Goal: Task Accomplishment & Management: Use online tool/utility

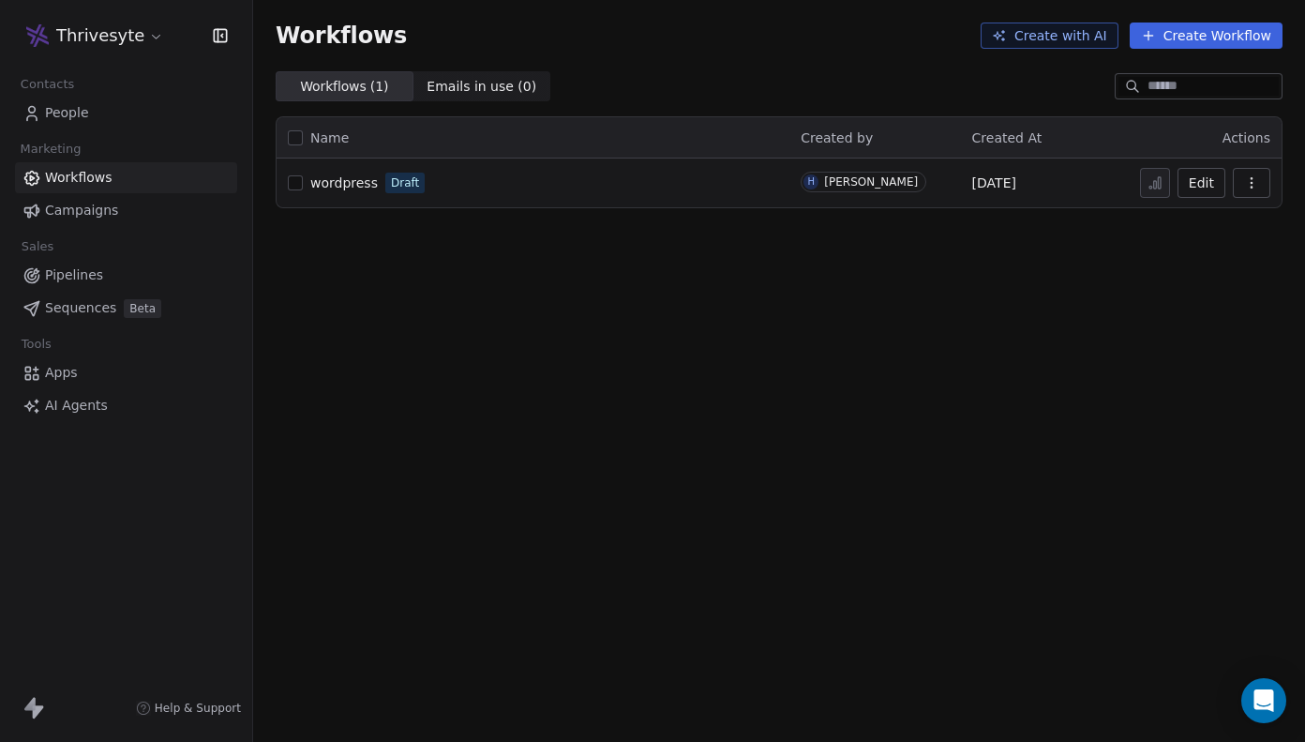
click at [76, 375] on span "Apps" at bounding box center [61, 373] width 33 height 20
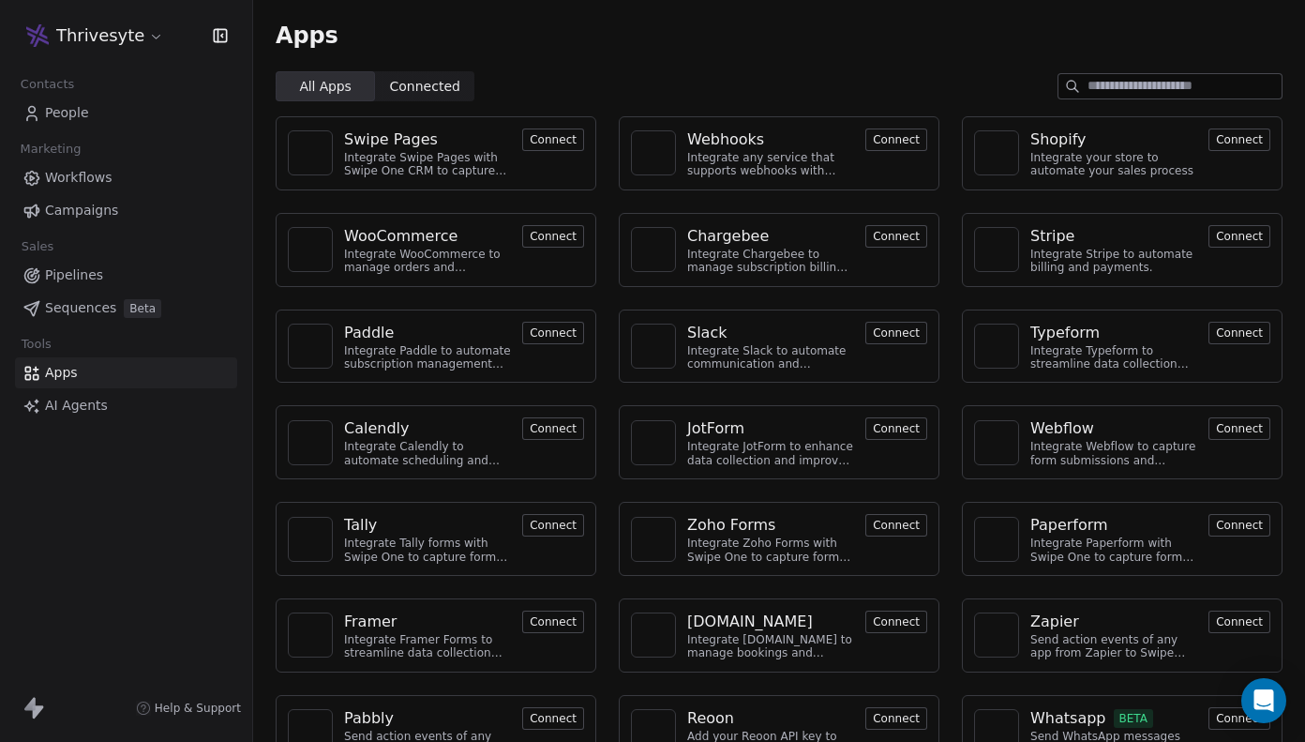
click at [1109, 81] on input at bounding box center [1185, 86] width 194 height 24
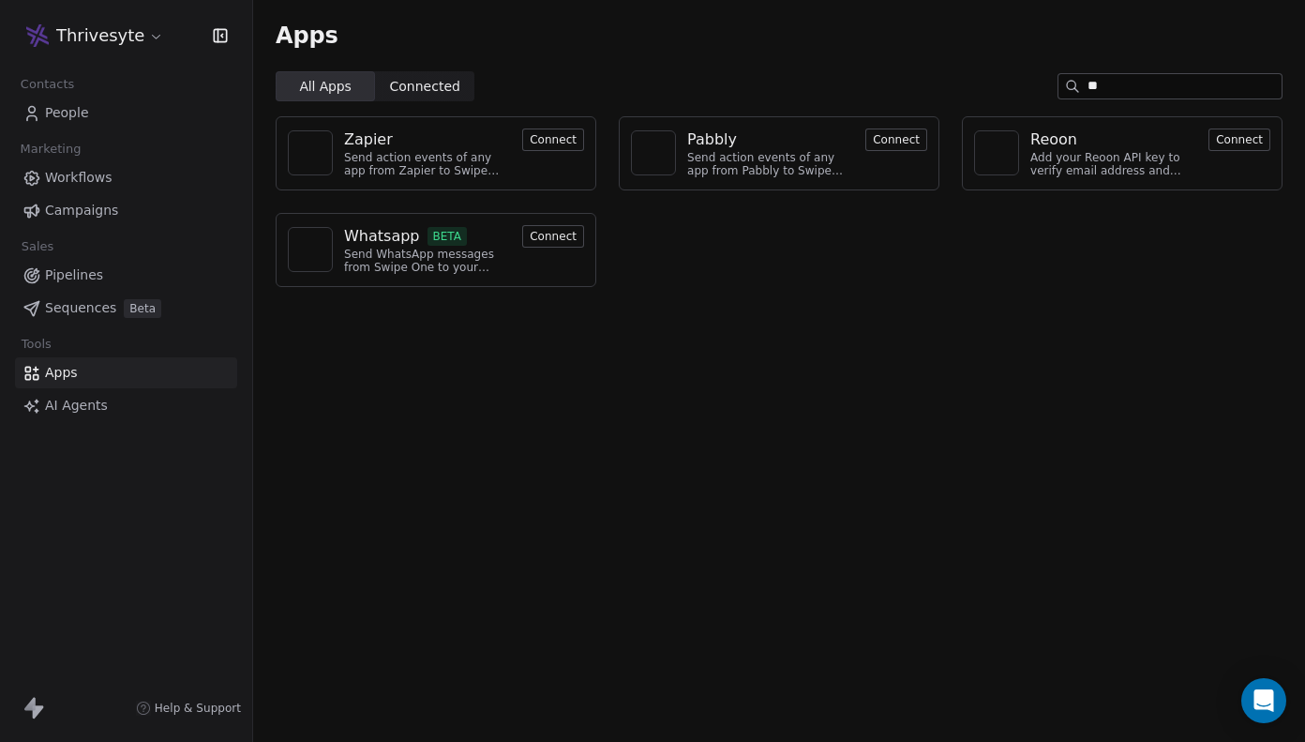
type input "*"
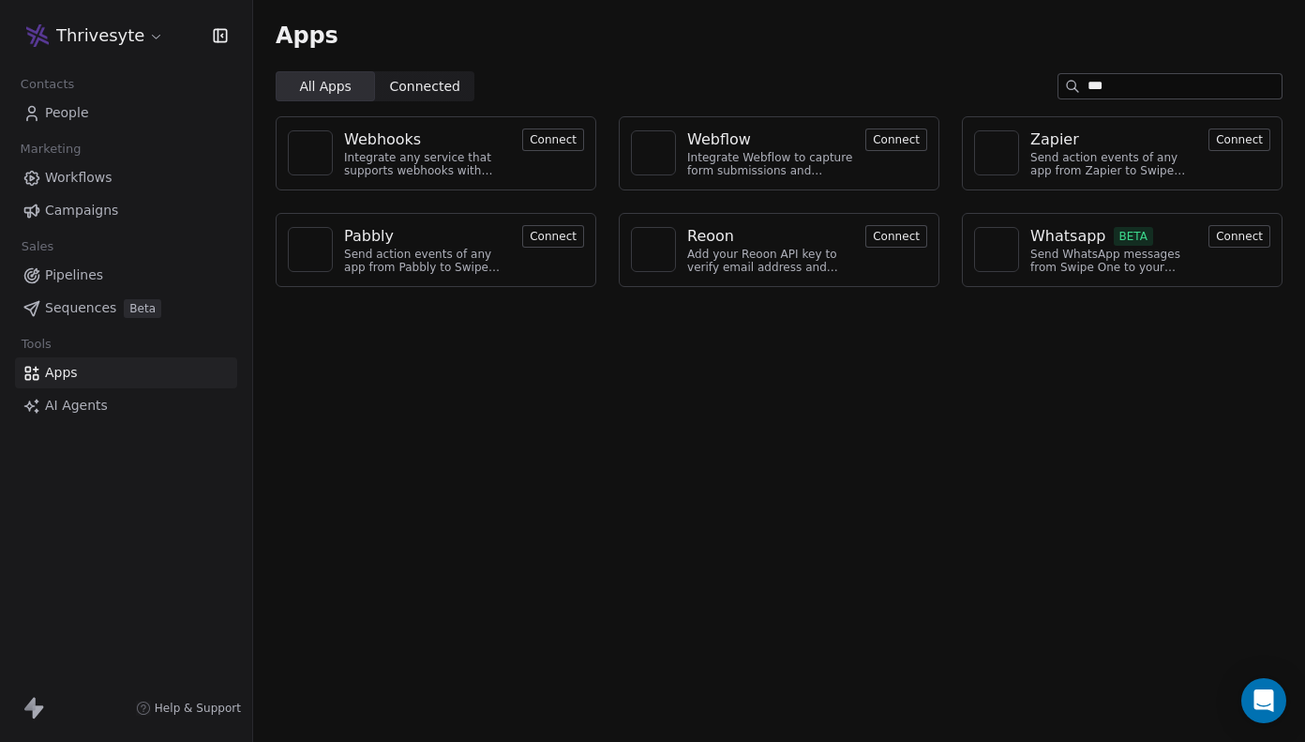
type input "***"
click at [582, 140] on button "Connect" at bounding box center [553, 139] width 62 height 23
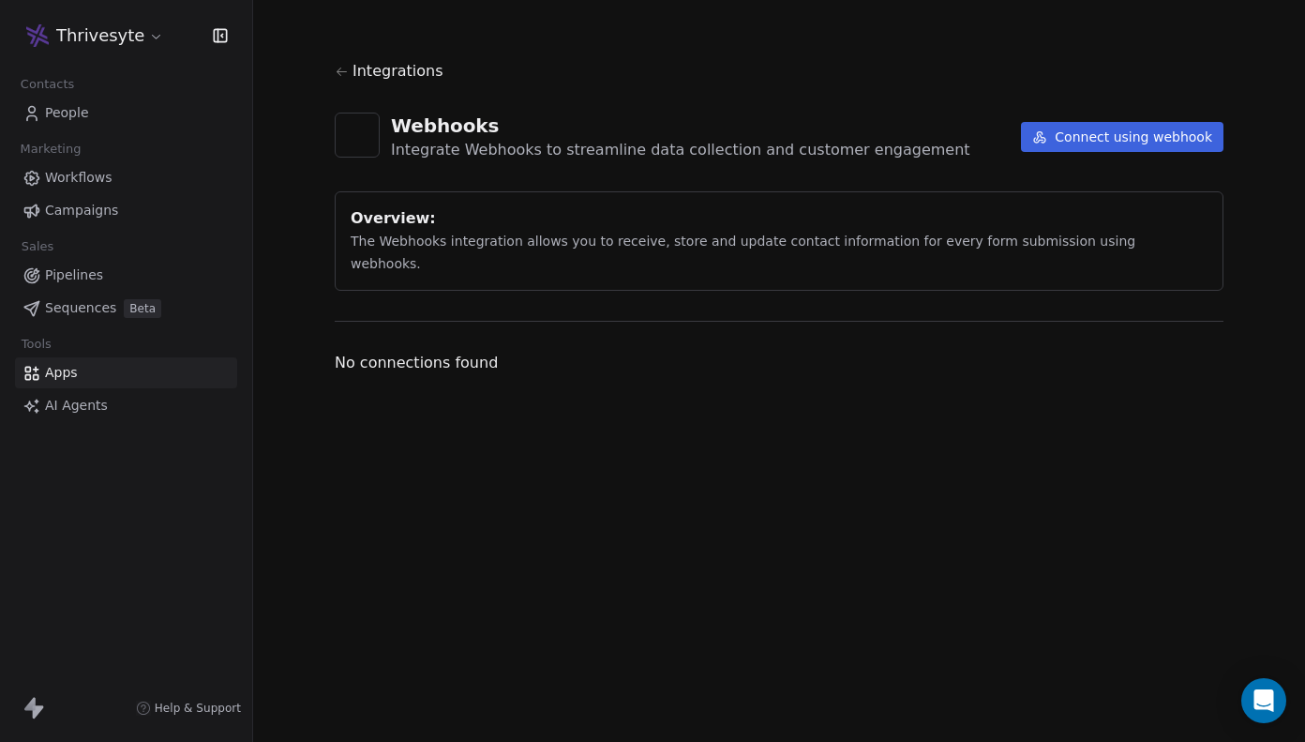
click at [1110, 140] on button "Connect using webhook" at bounding box center [1122, 137] width 203 height 30
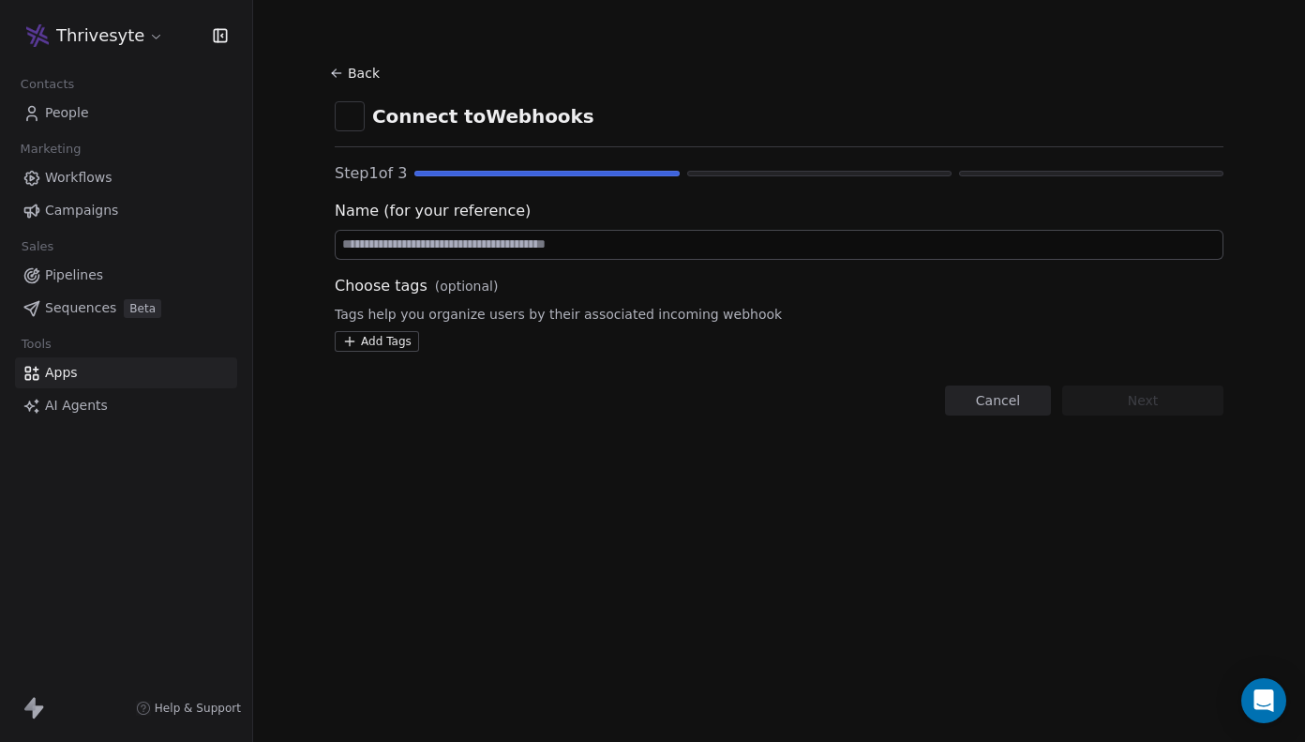
click at [766, 245] on input at bounding box center [779, 245] width 887 height 28
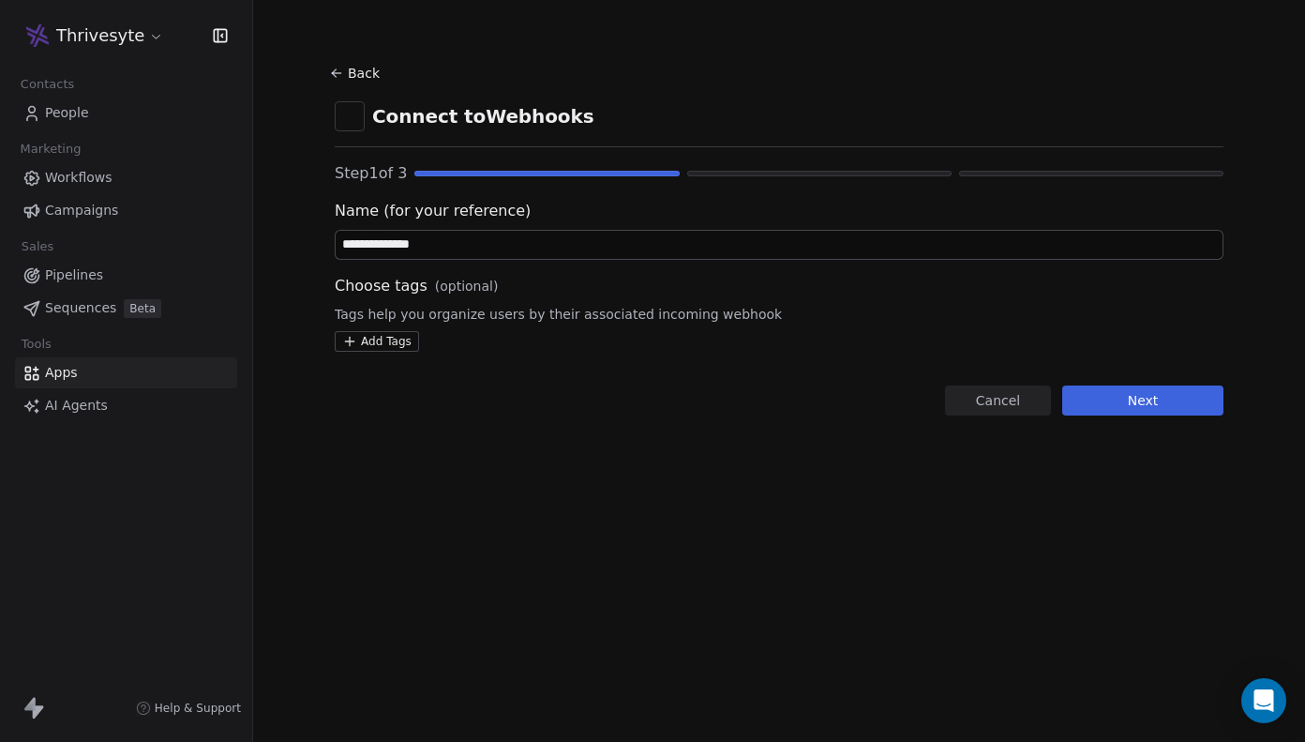
type input "**********"
click at [1122, 390] on button "Next" at bounding box center [1142, 400] width 161 height 30
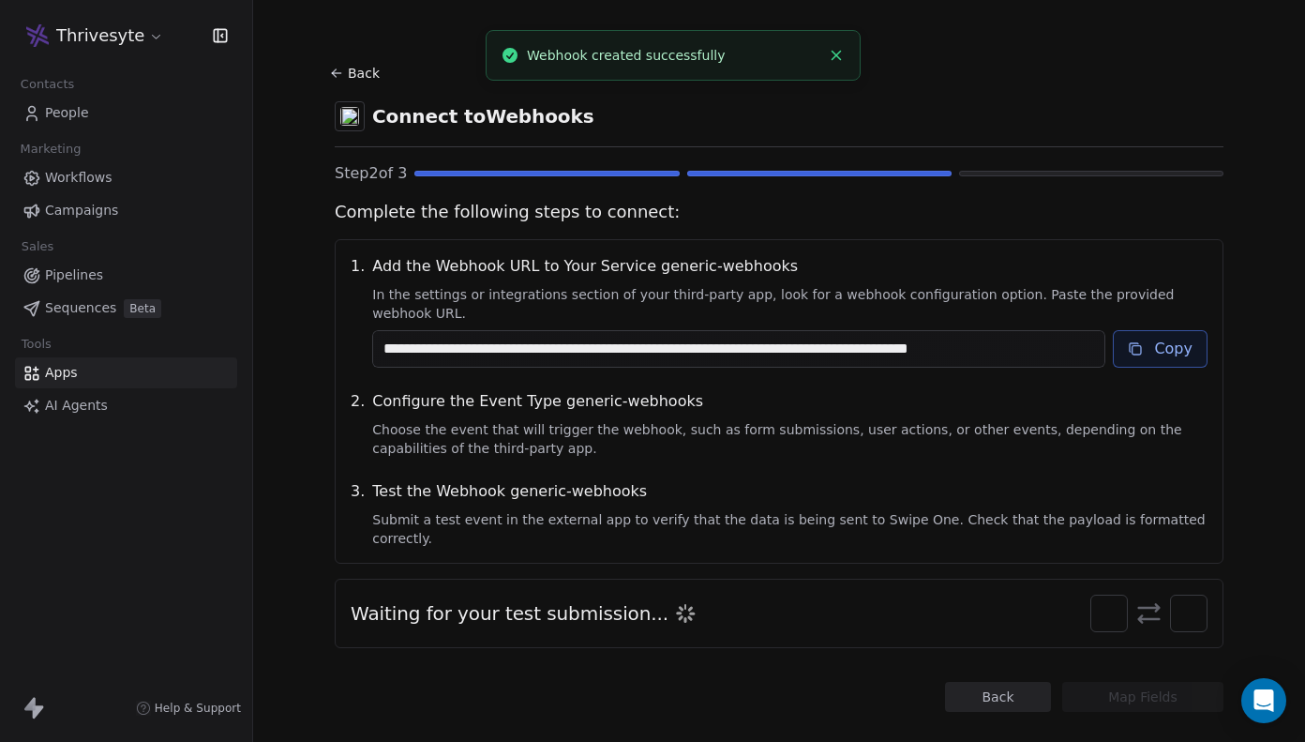
click at [1132, 343] on icon at bounding box center [1134, 347] width 8 height 8
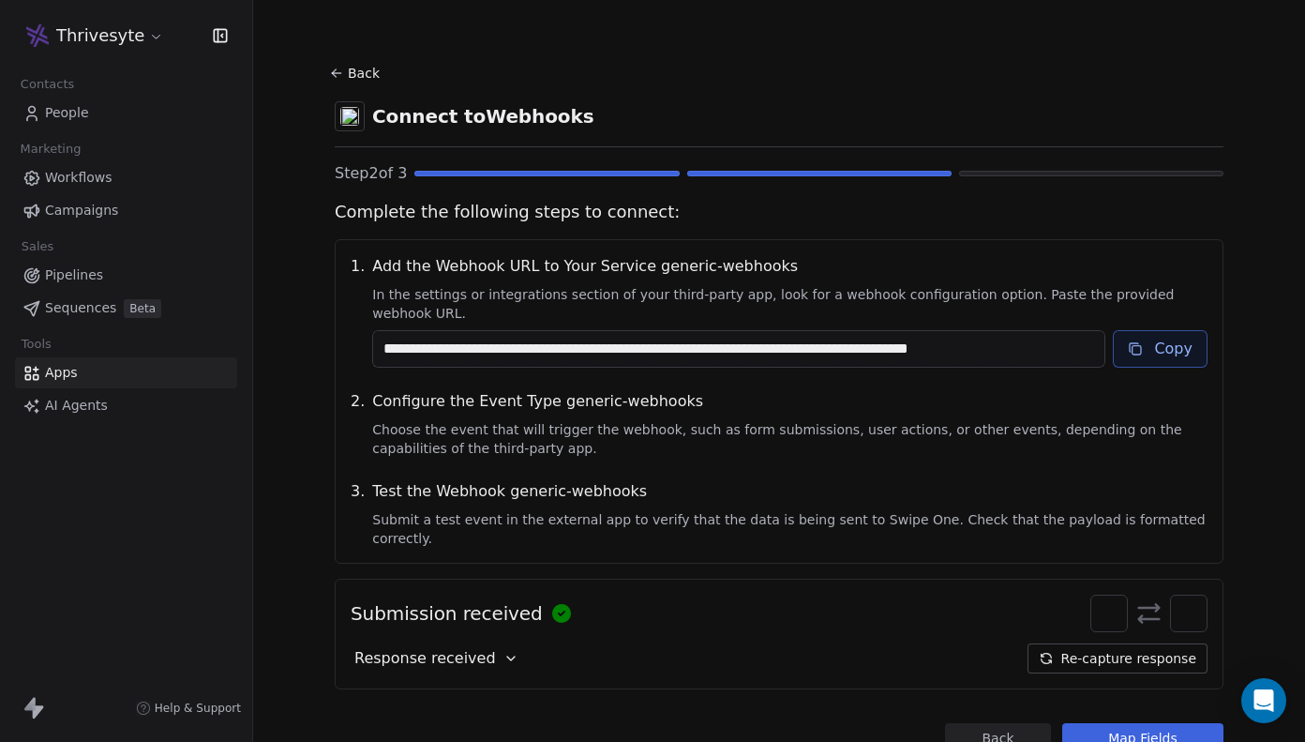
scroll to position [34, 0]
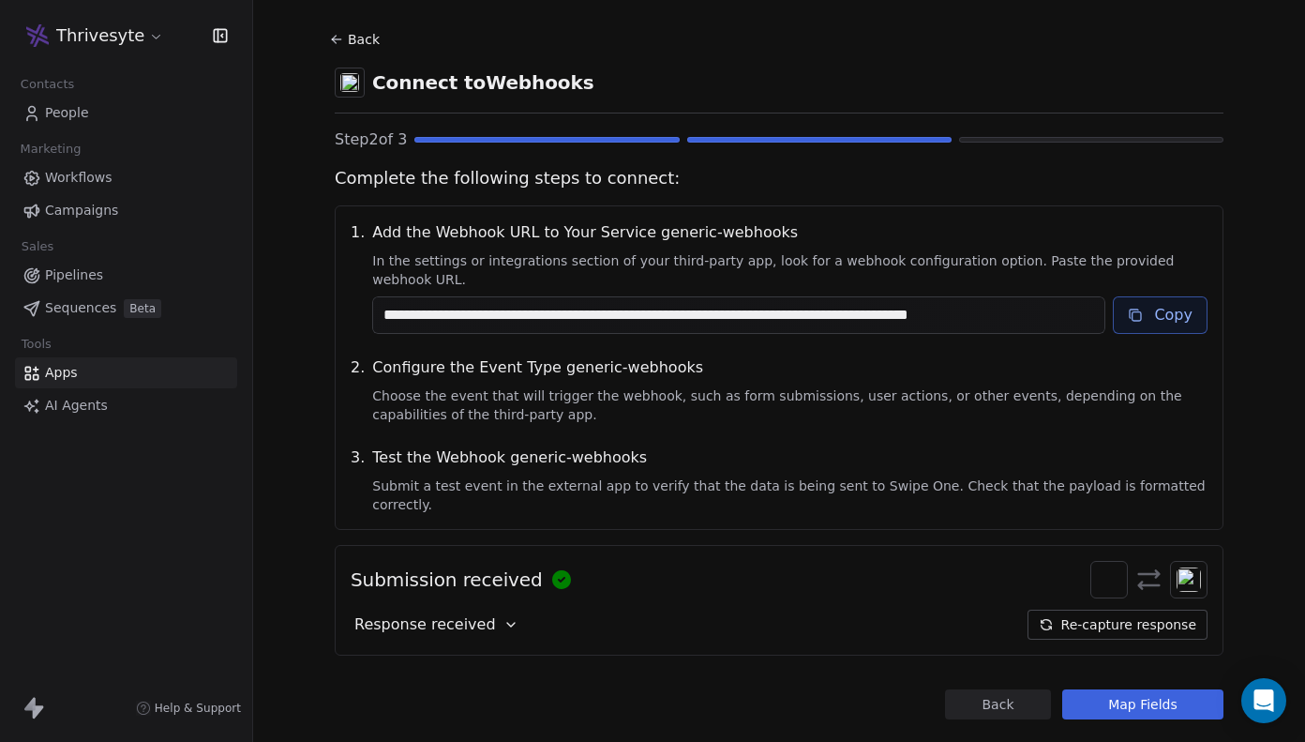
click at [1118, 689] on button "Map Fields" at bounding box center [1142, 704] width 161 height 30
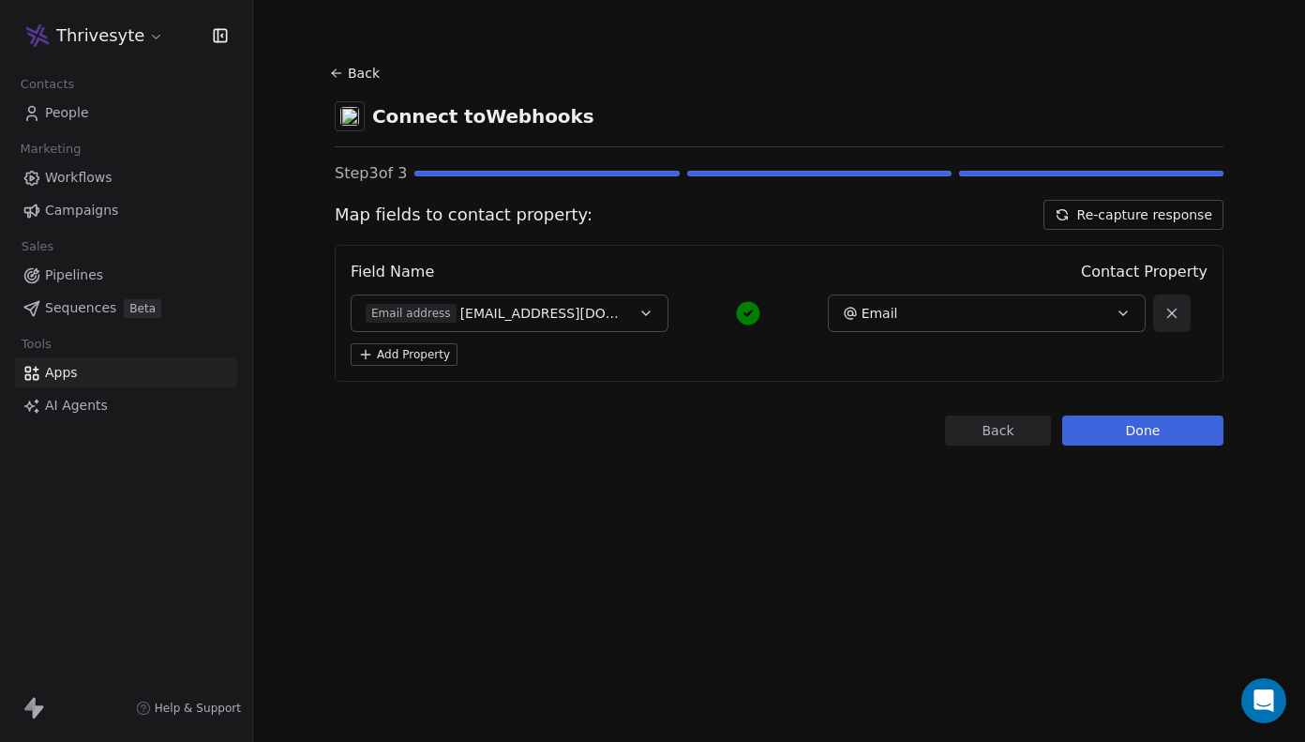
scroll to position [0, 0]
click at [444, 347] on button "Add Property" at bounding box center [404, 354] width 107 height 23
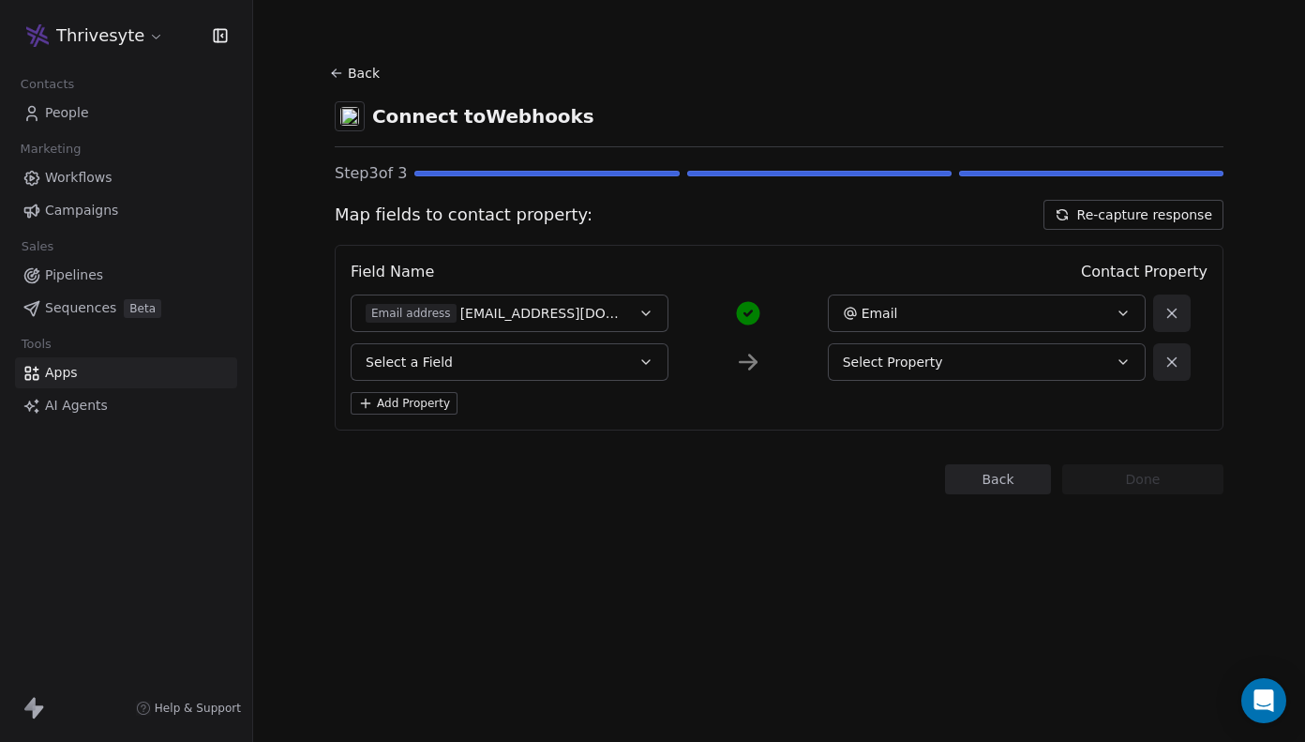
click at [479, 363] on button "Select a Field" at bounding box center [510, 362] width 318 height 38
click at [1165, 366] on icon at bounding box center [1172, 361] width 17 height 17
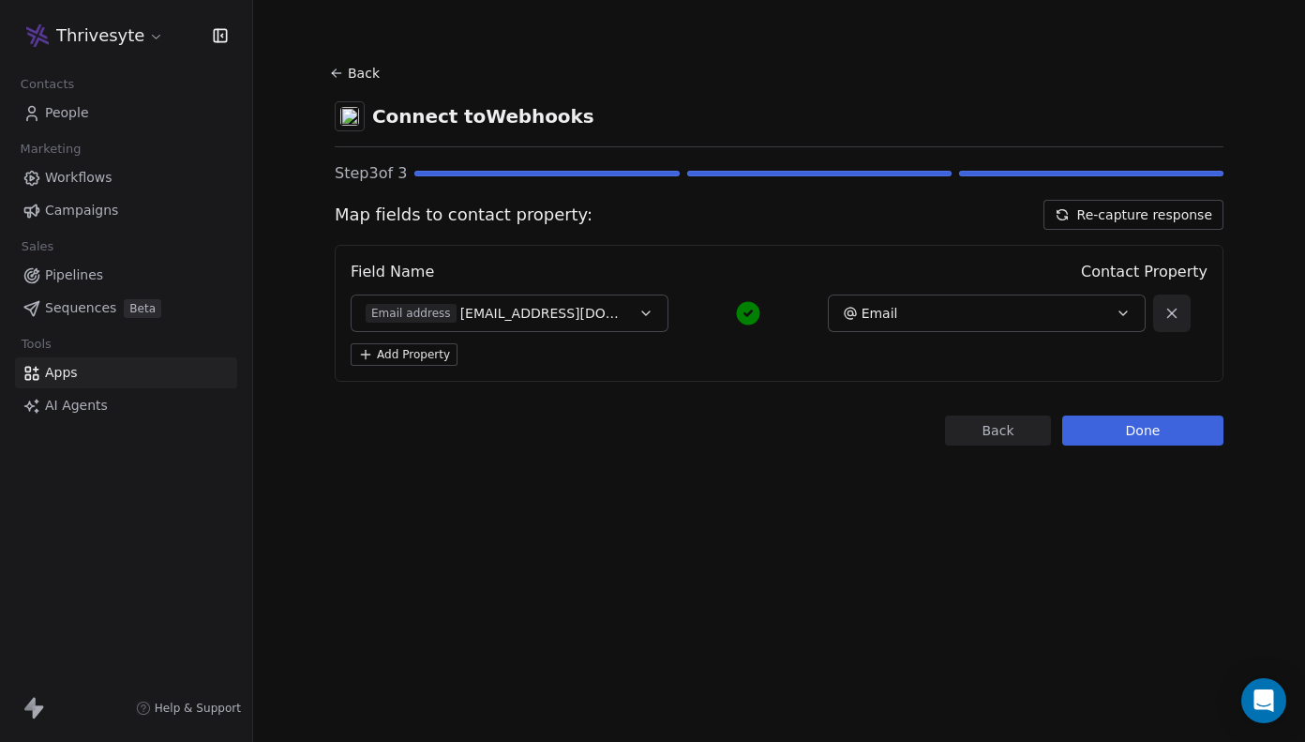
click at [1140, 417] on button "Done" at bounding box center [1142, 430] width 161 height 30
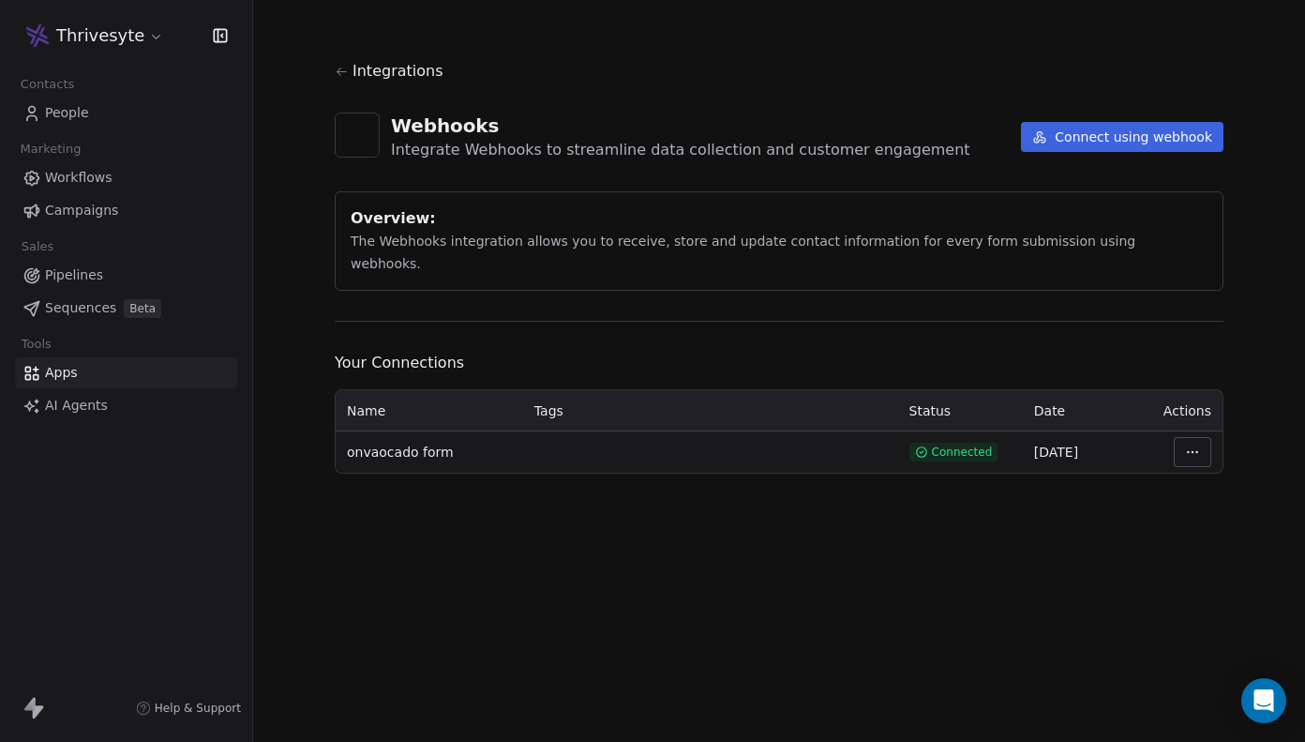
click at [82, 117] on span "People" at bounding box center [67, 113] width 44 height 20
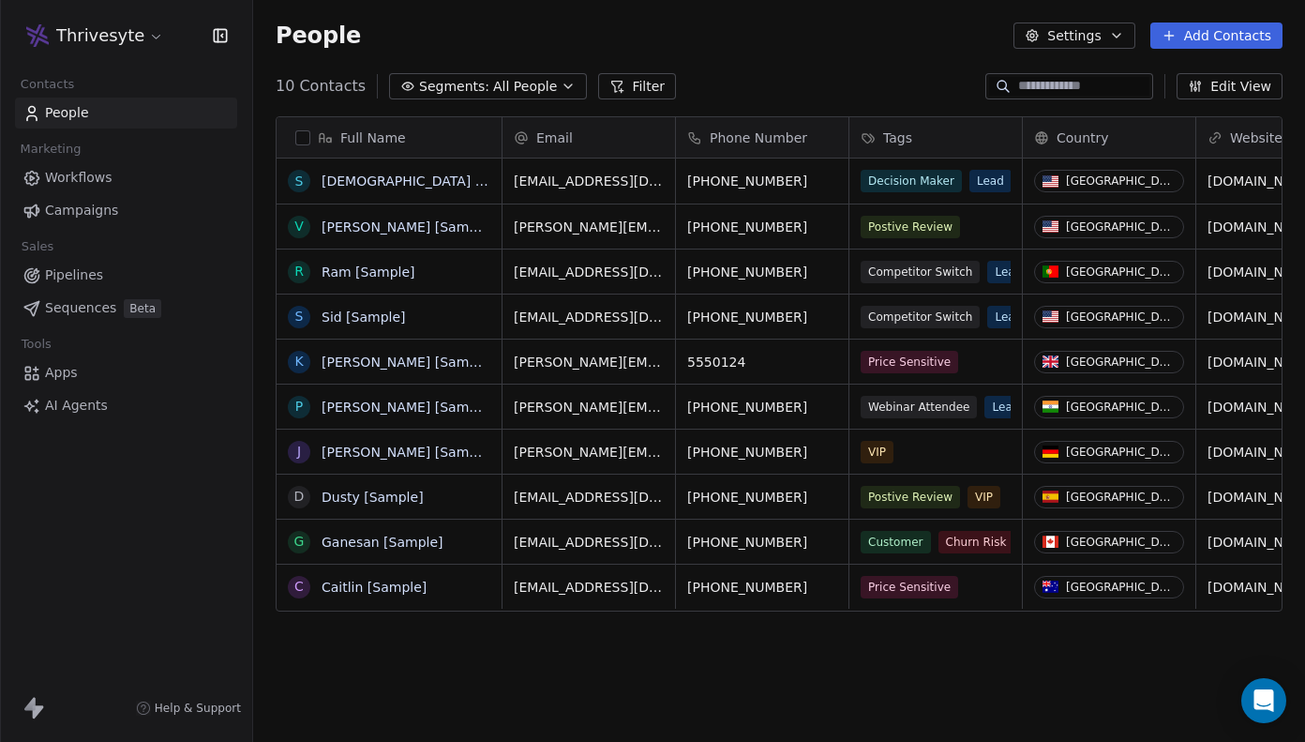
scroll to position [653, 1052]
click at [108, 377] on link "Apps" at bounding box center [126, 372] width 222 height 31
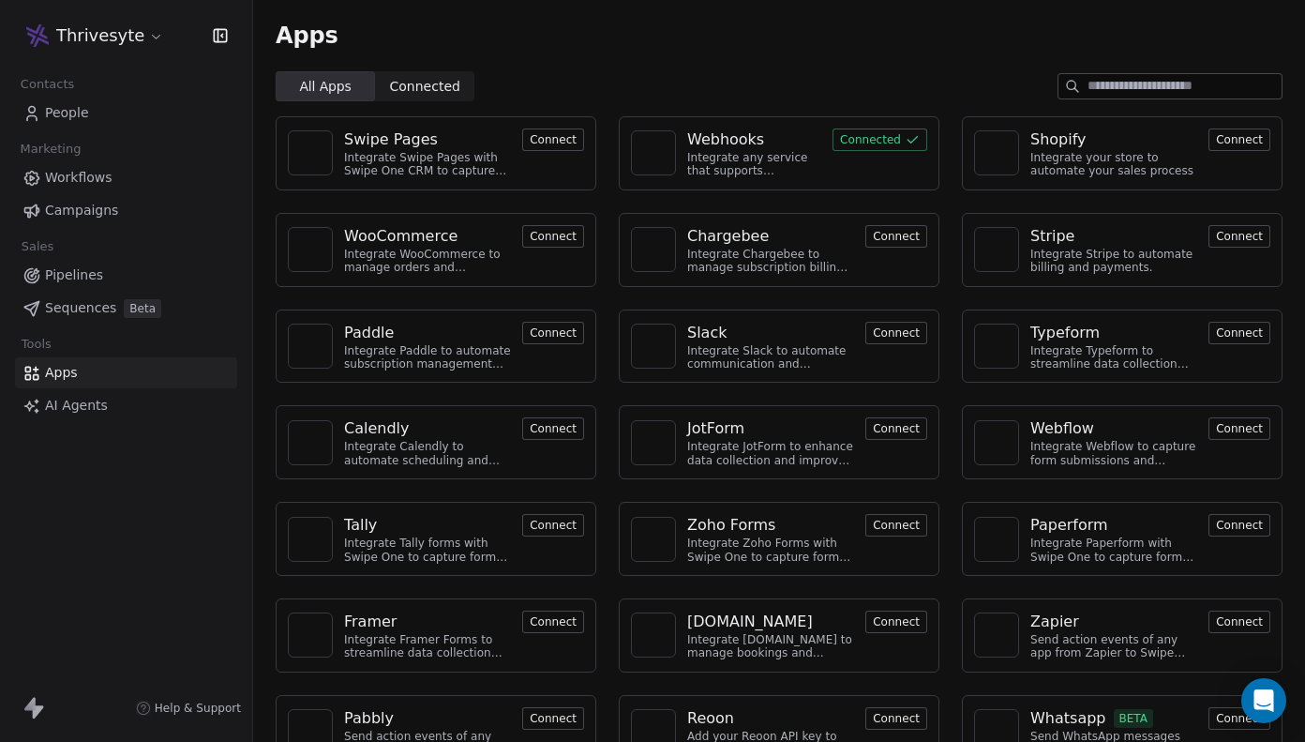
click at [134, 180] on link "Workflows" at bounding box center [126, 177] width 222 height 31
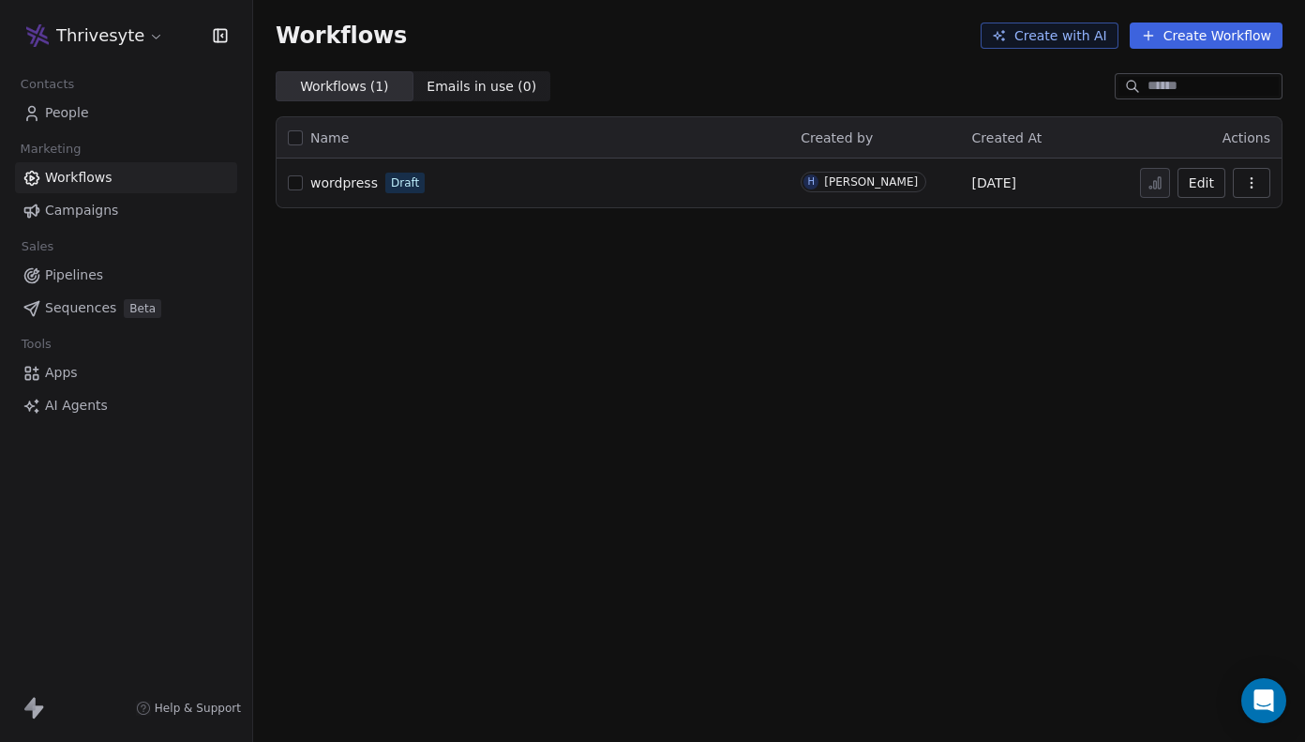
click at [133, 191] on link "Workflows" at bounding box center [126, 177] width 222 height 31
click at [128, 214] on link "Campaigns" at bounding box center [126, 210] width 222 height 31
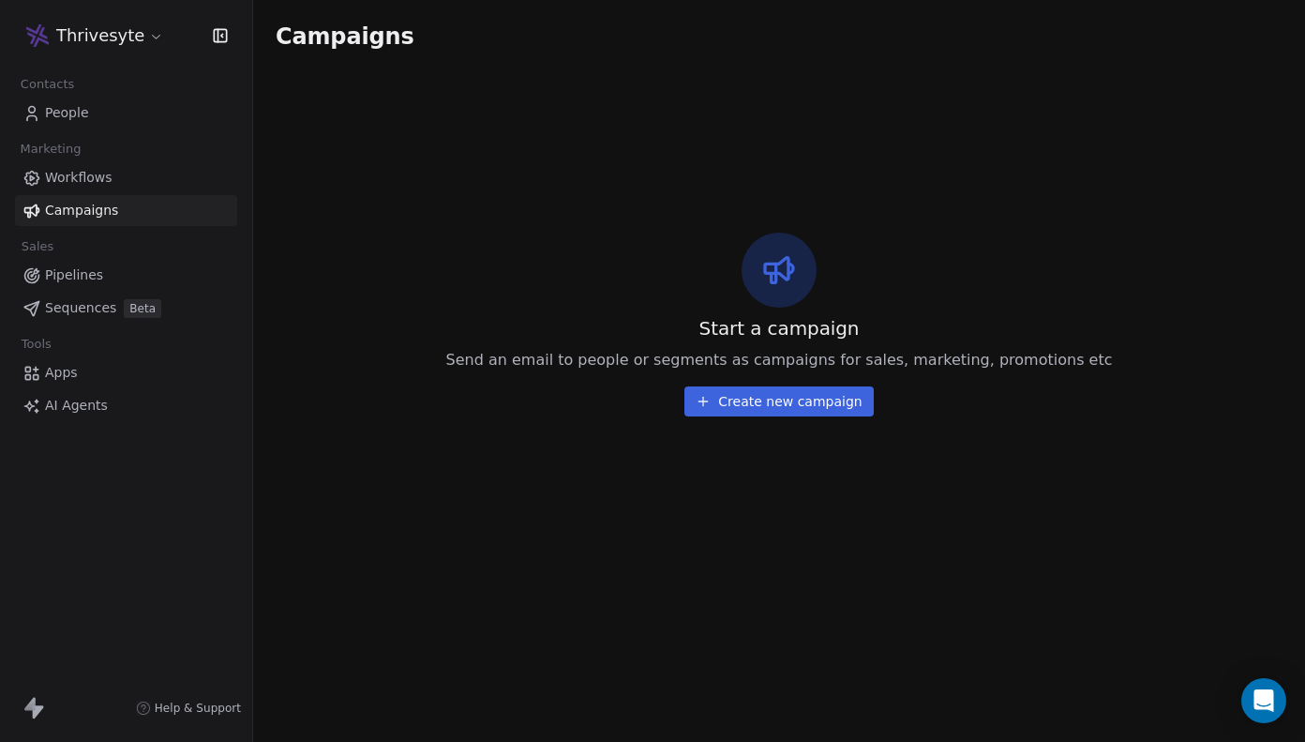
click at [802, 409] on button "Create new campaign" at bounding box center [778, 401] width 188 height 30
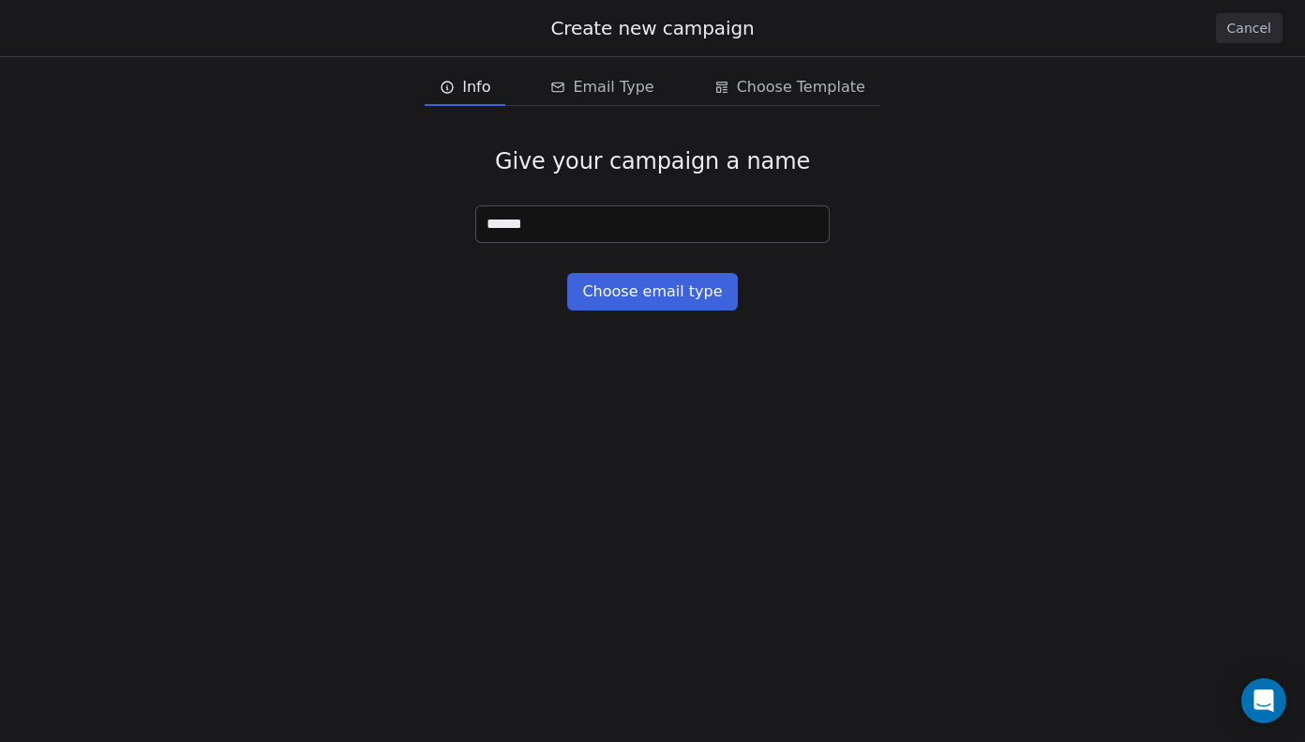
type input "*******"
click at [719, 286] on button "Choose email type" at bounding box center [652, 292] width 170 height 38
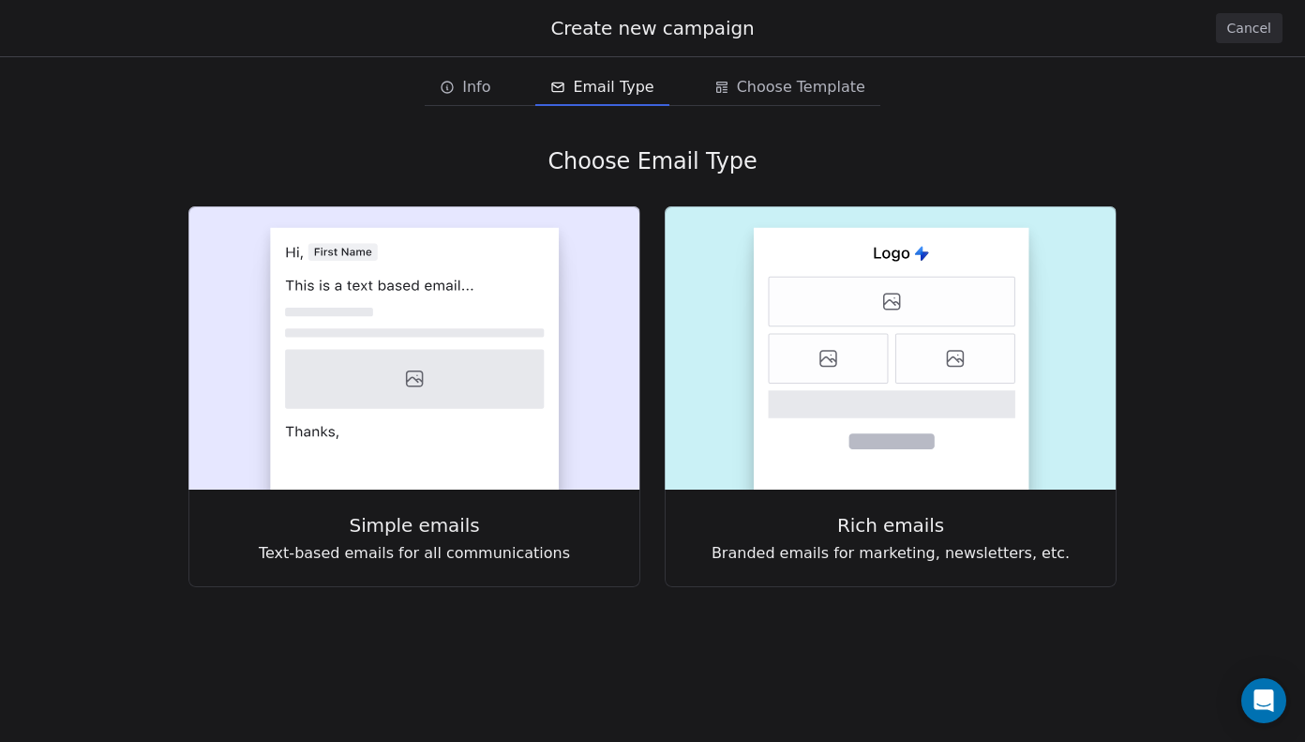
click at [1230, 42] on button "Cancel" at bounding box center [1249, 28] width 67 height 30
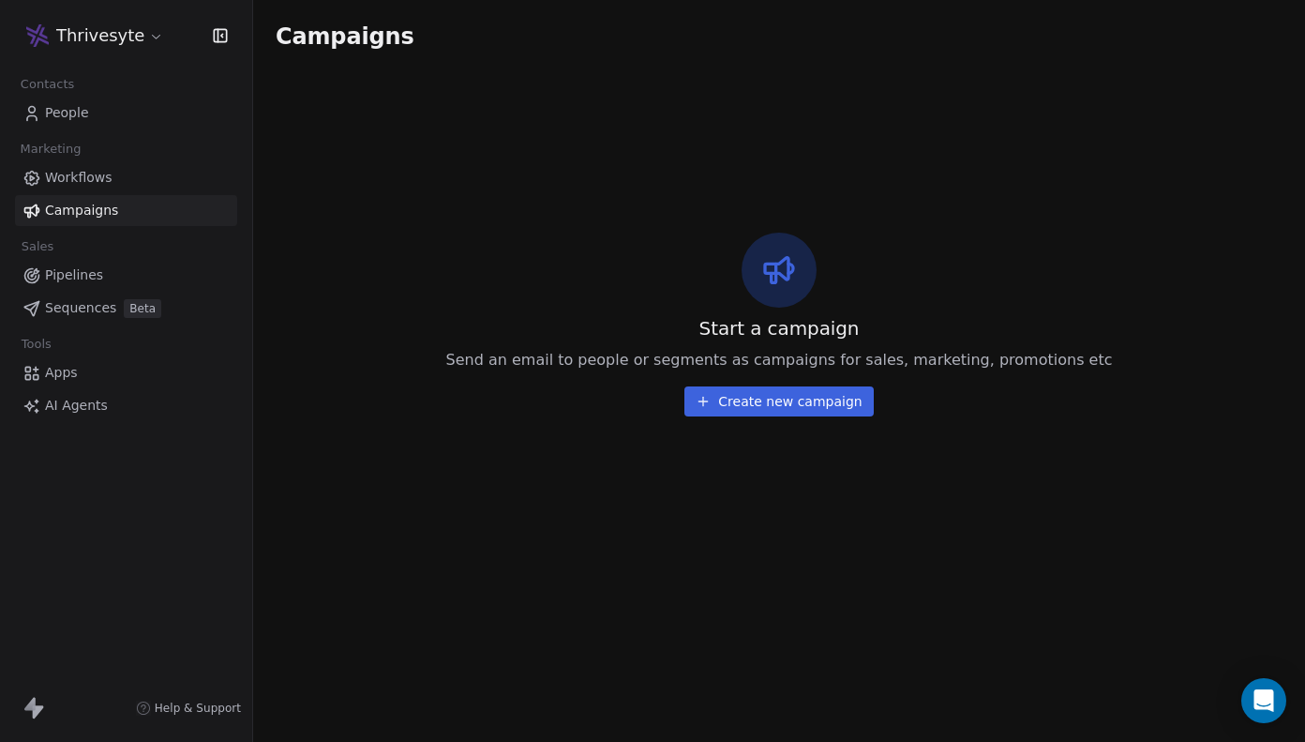
click at [146, 177] on link "Workflows" at bounding box center [126, 177] width 222 height 31
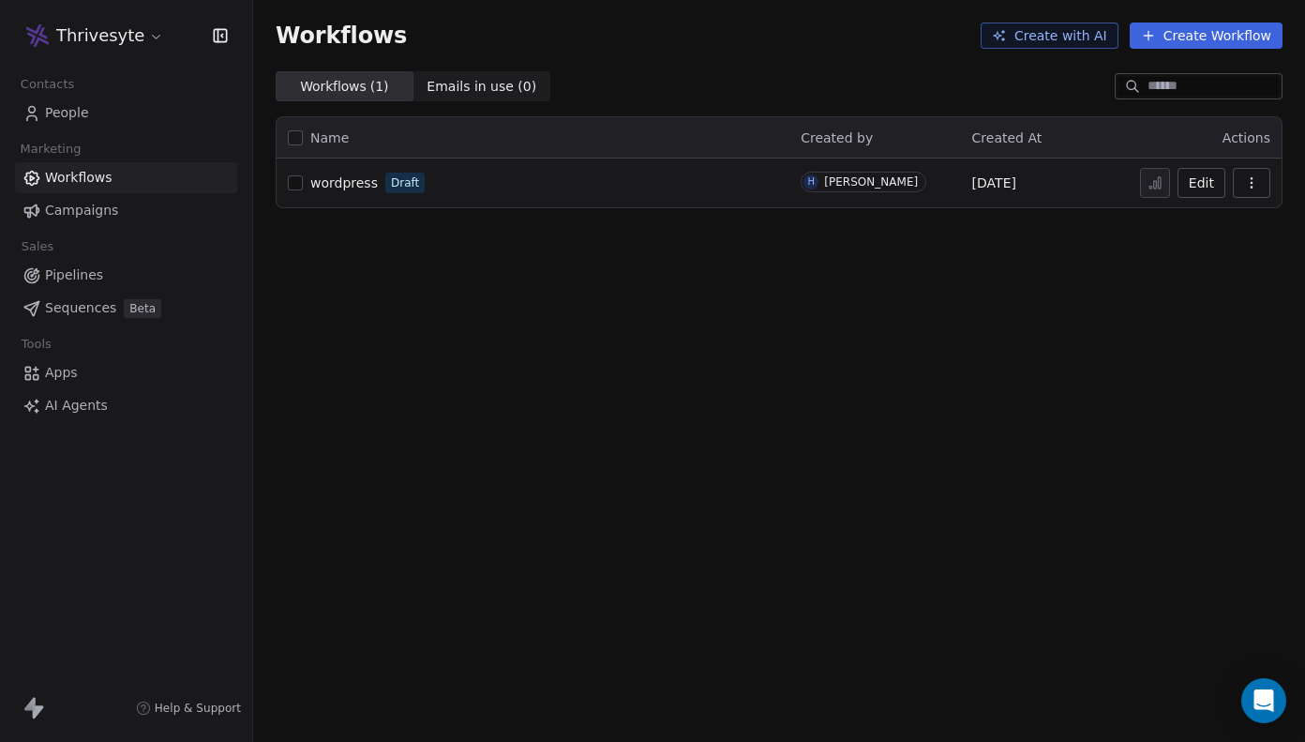
click at [1176, 23] on button "Create Workflow" at bounding box center [1206, 36] width 153 height 26
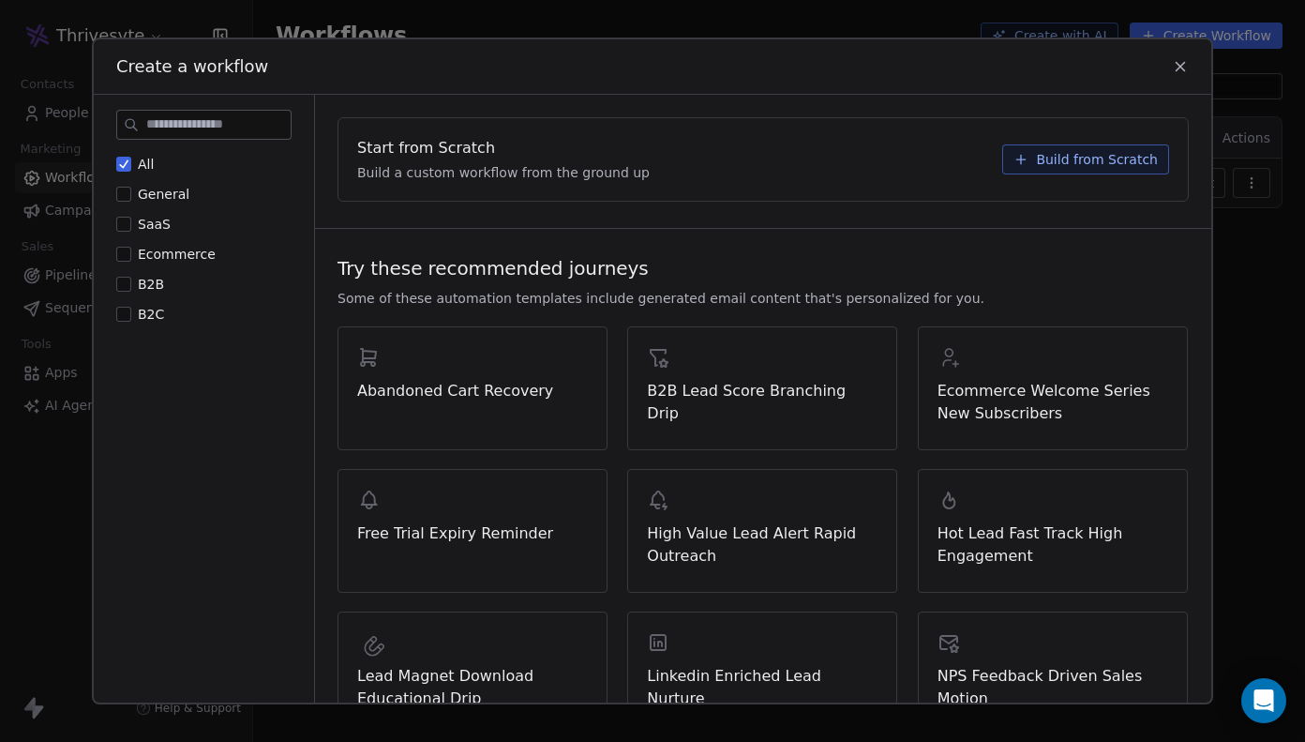
click at [1098, 147] on button "Build from Scratch" at bounding box center [1085, 159] width 167 height 30
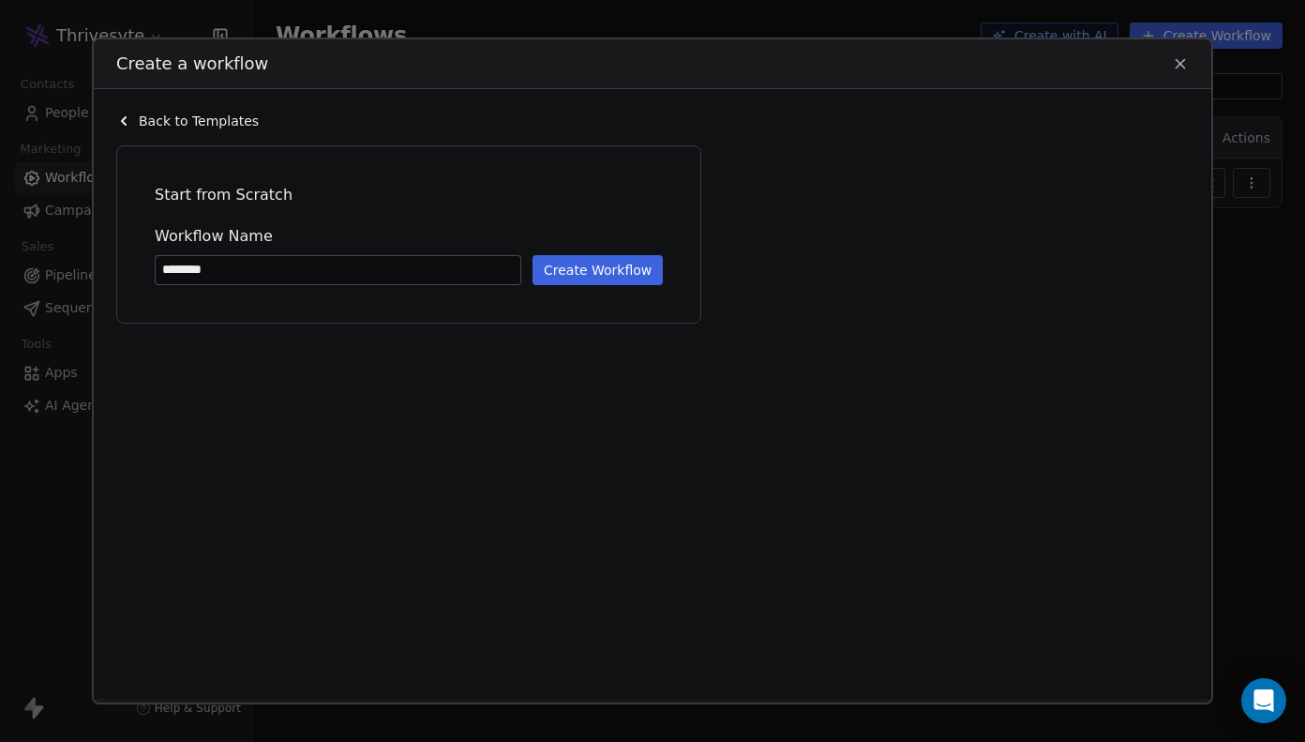
type input "********"
click at [600, 271] on button "Create Workflow" at bounding box center [598, 270] width 130 height 30
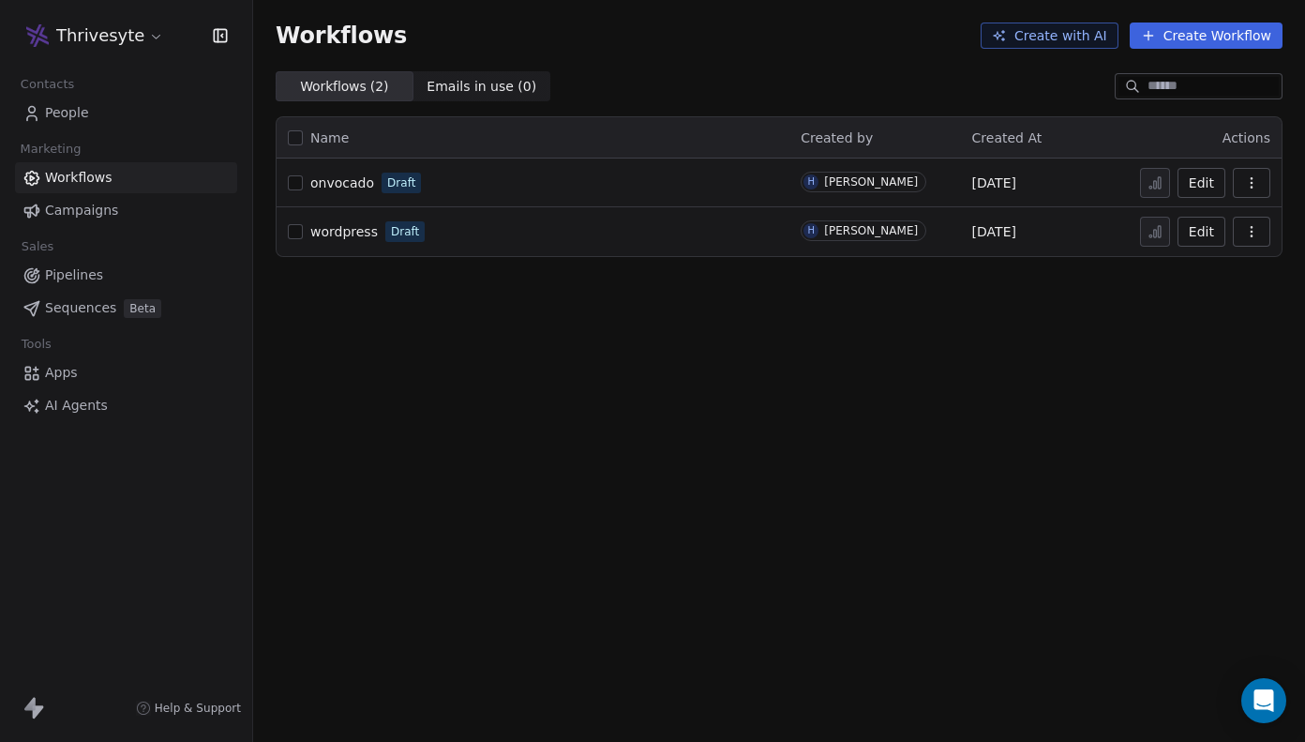
click at [1212, 179] on button "Edit" at bounding box center [1202, 183] width 48 height 30
click at [89, 113] on link "People" at bounding box center [126, 113] width 222 height 31
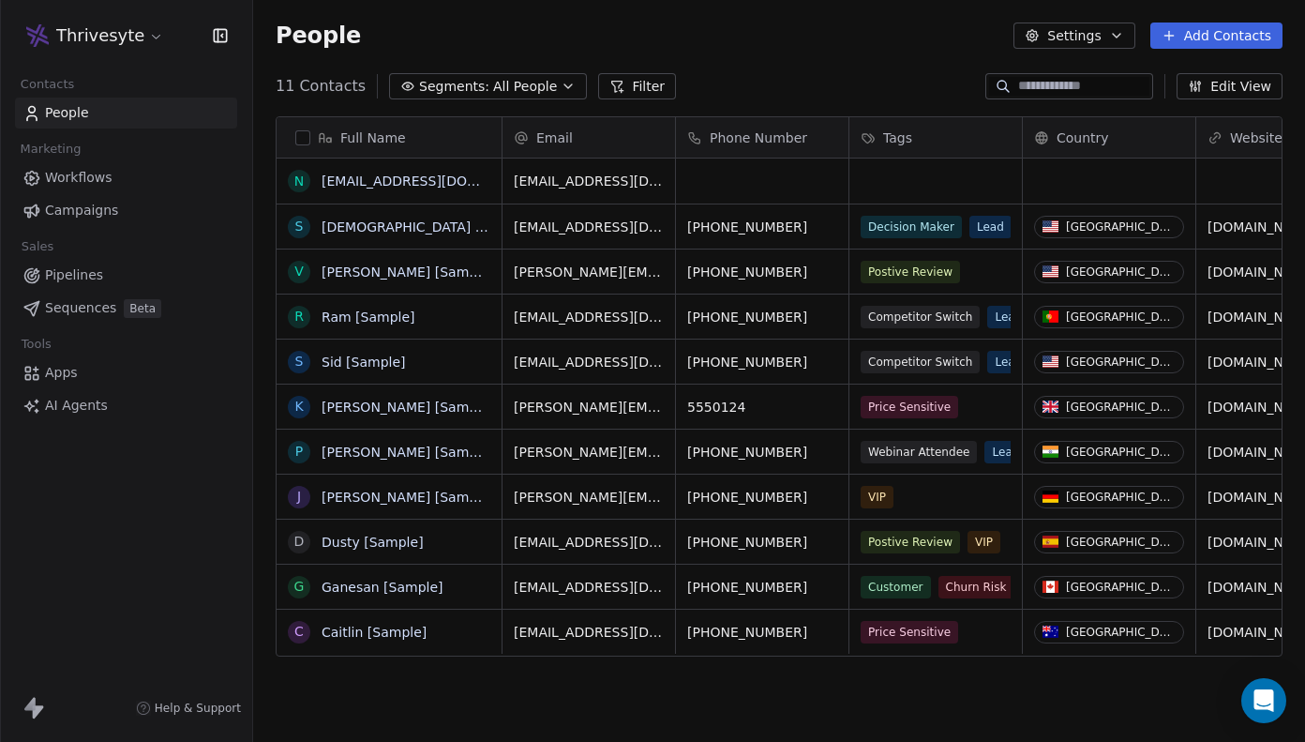
click at [130, 361] on link "Apps" at bounding box center [126, 372] width 222 height 31
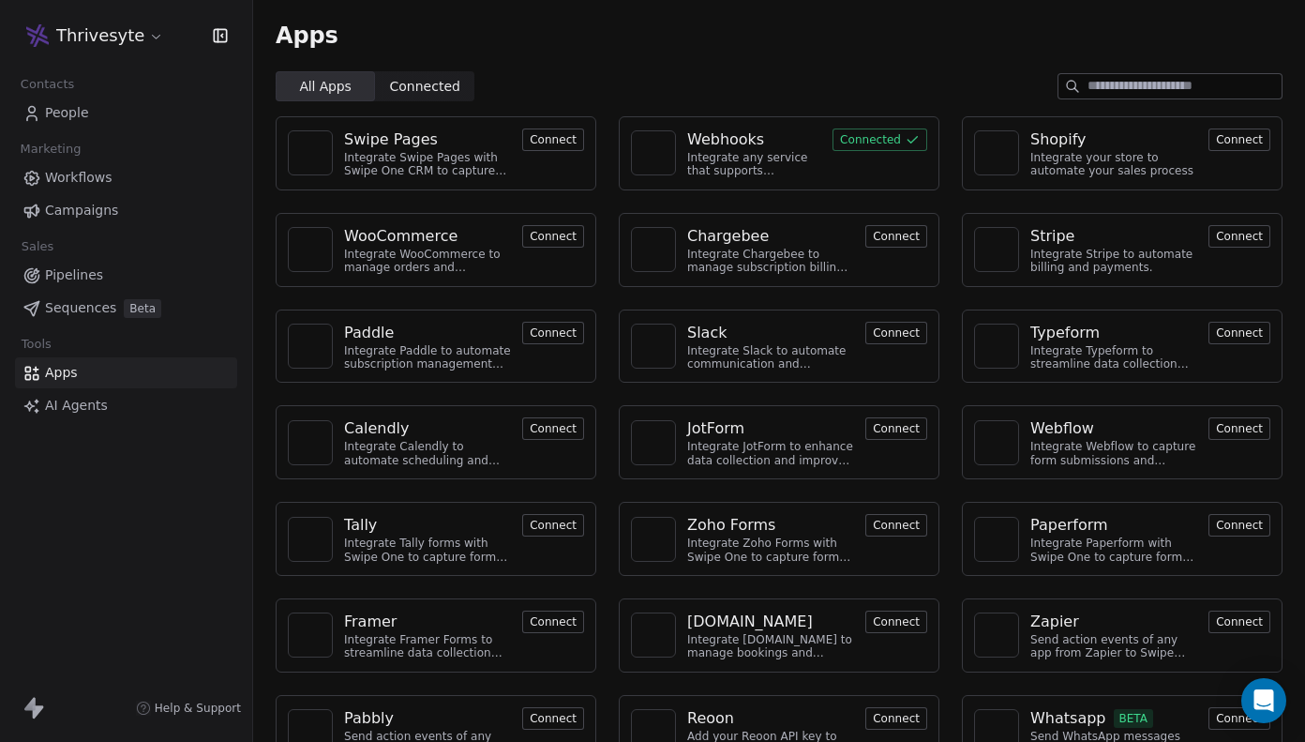
click at [817, 144] on div "Webhooks" at bounding box center [754, 139] width 134 height 23
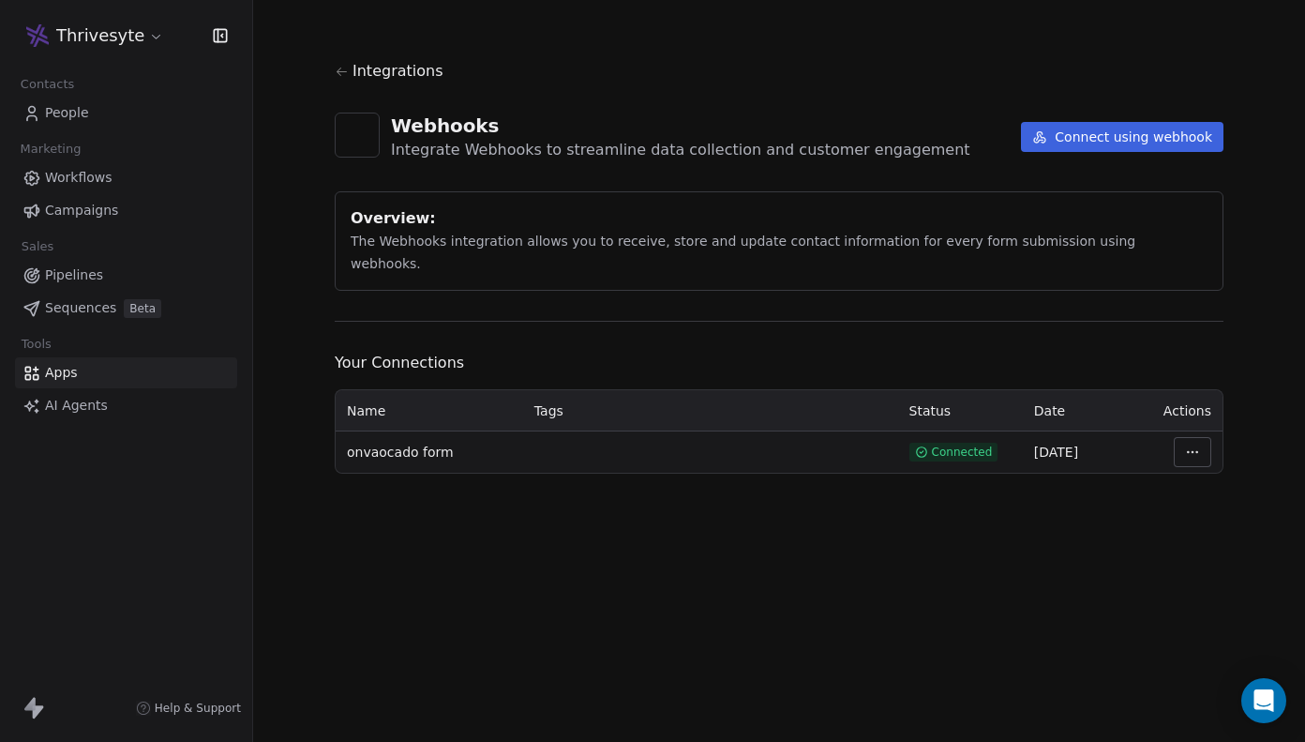
click at [1069, 134] on button "Connect using webhook" at bounding box center [1122, 137] width 203 height 30
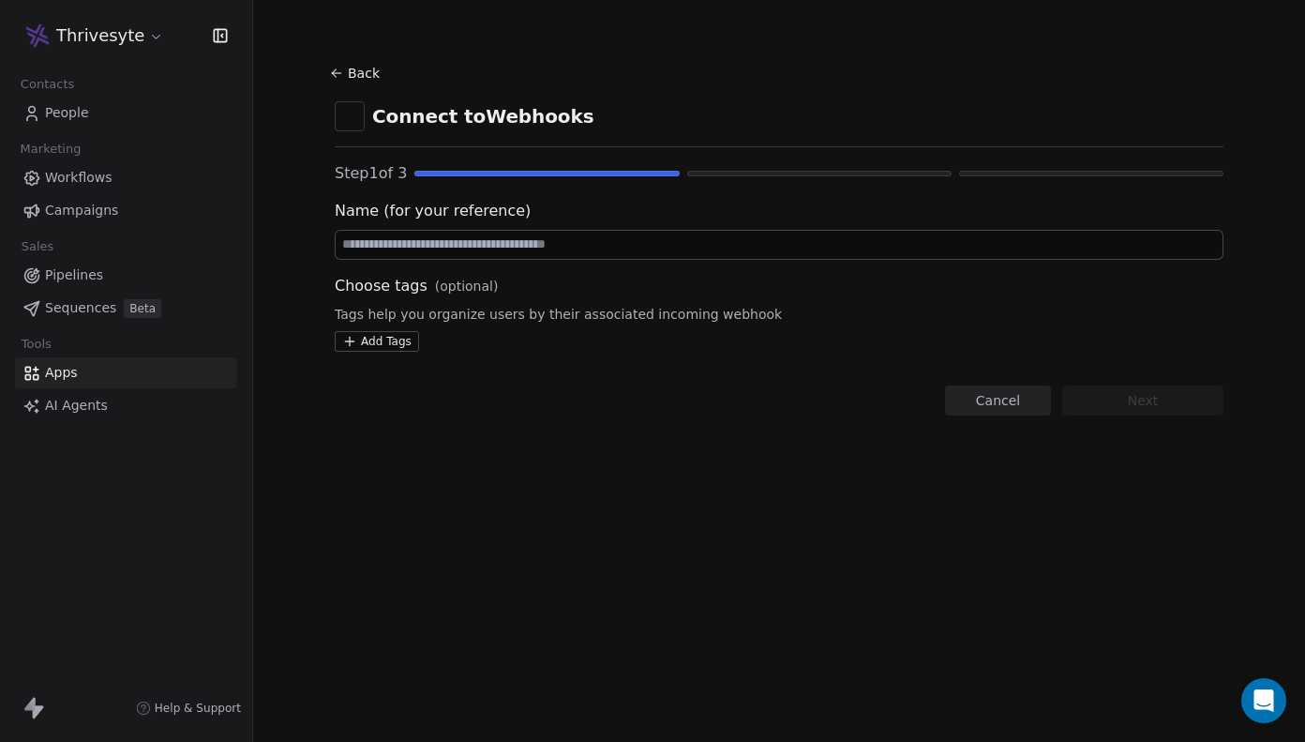
click at [785, 247] on input at bounding box center [779, 245] width 887 height 28
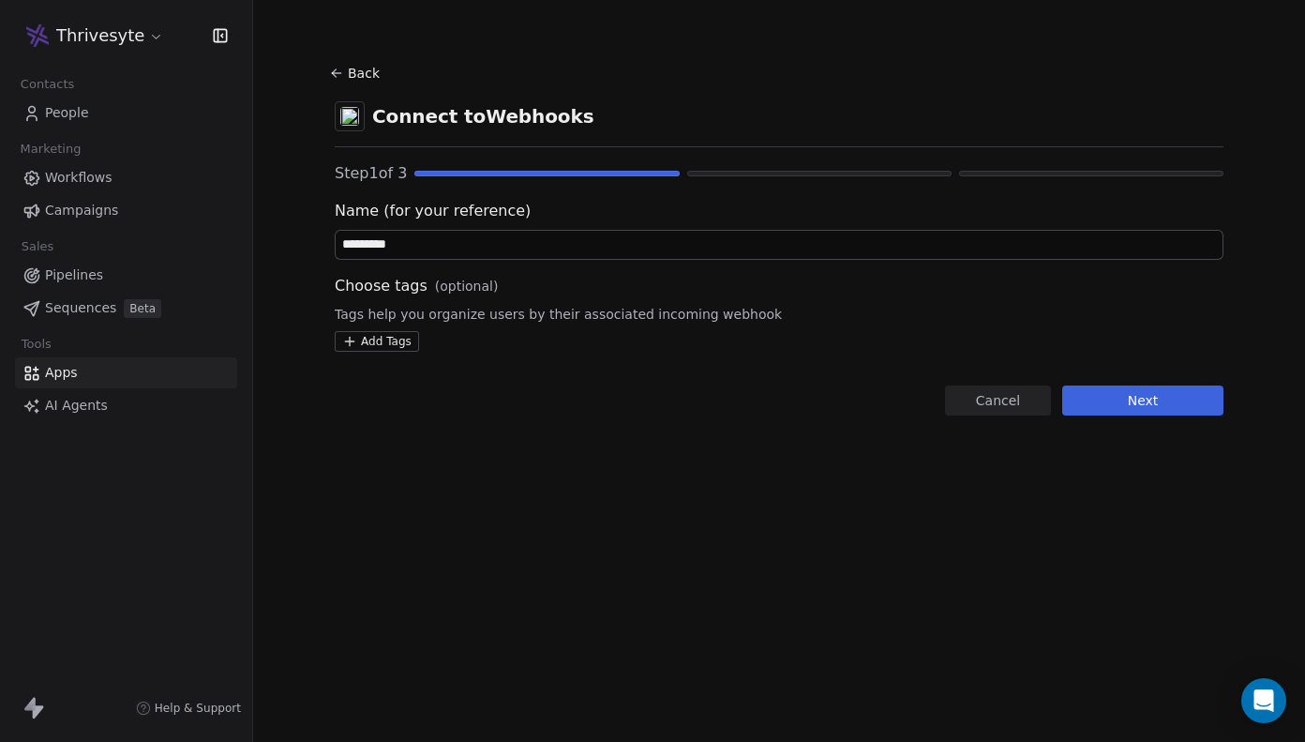
type input "*********"
click at [1126, 409] on button "Next" at bounding box center [1142, 400] width 161 height 30
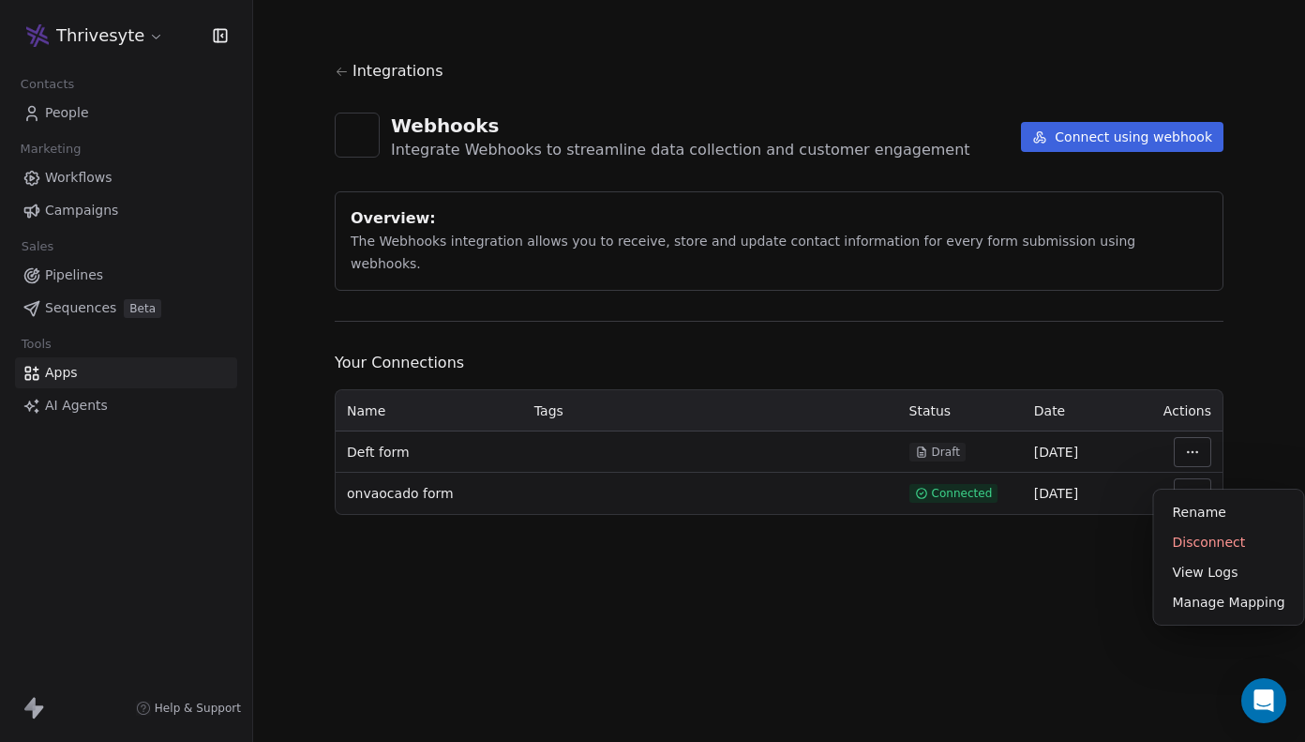
click at [1192, 459] on html "Thrivesyte Contacts People Marketing Workflows Campaigns Sales Pipelines Sequen…" at bounding box center [652, 371] width 1305 height 742
click at [1200, 511] on div "Rename" at bounding box center [1229, 512] width 135 height 30
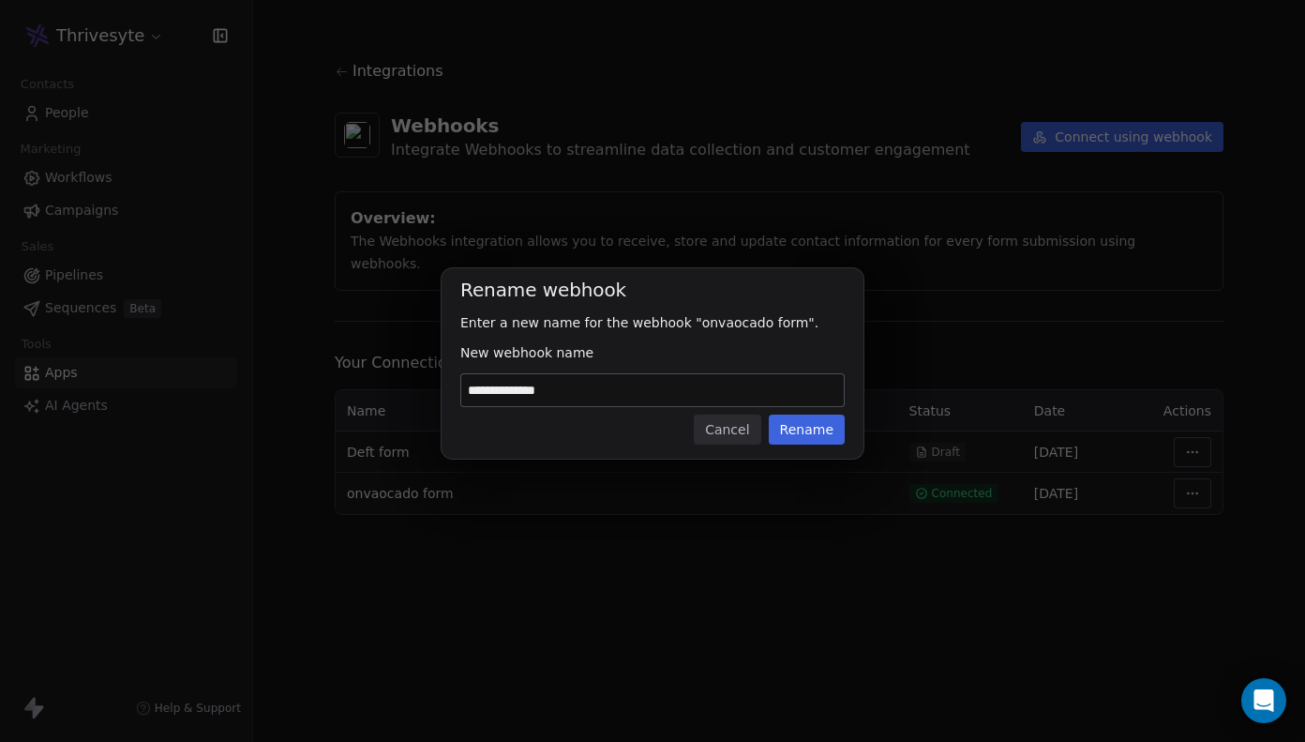
click at [729, 429] on button "Cancel" at bounding box center [727, 429] width 67 height 30
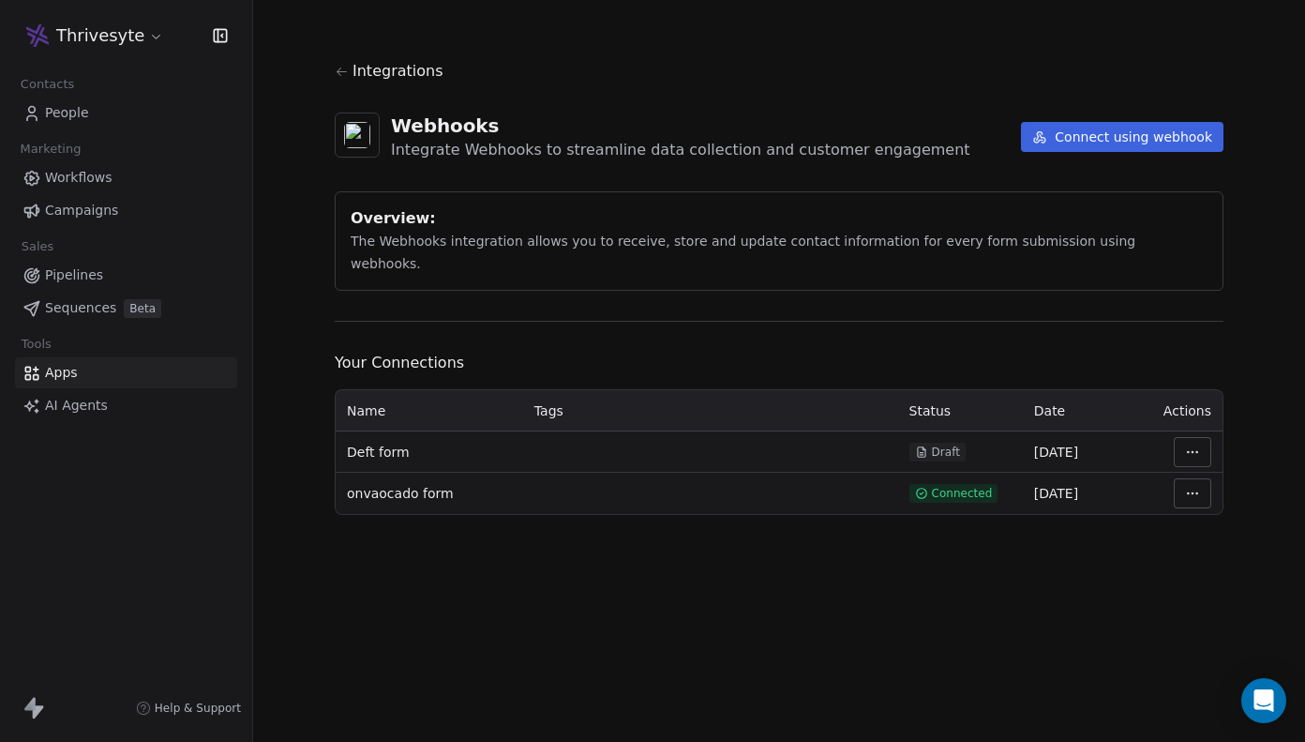
click at [1192, 482] on html "Thrivesyte Contacts People Marketing Workflows Campaigns Sales Pipelines Sequen…" at bounding box center [652, 371] width 1305 height 742
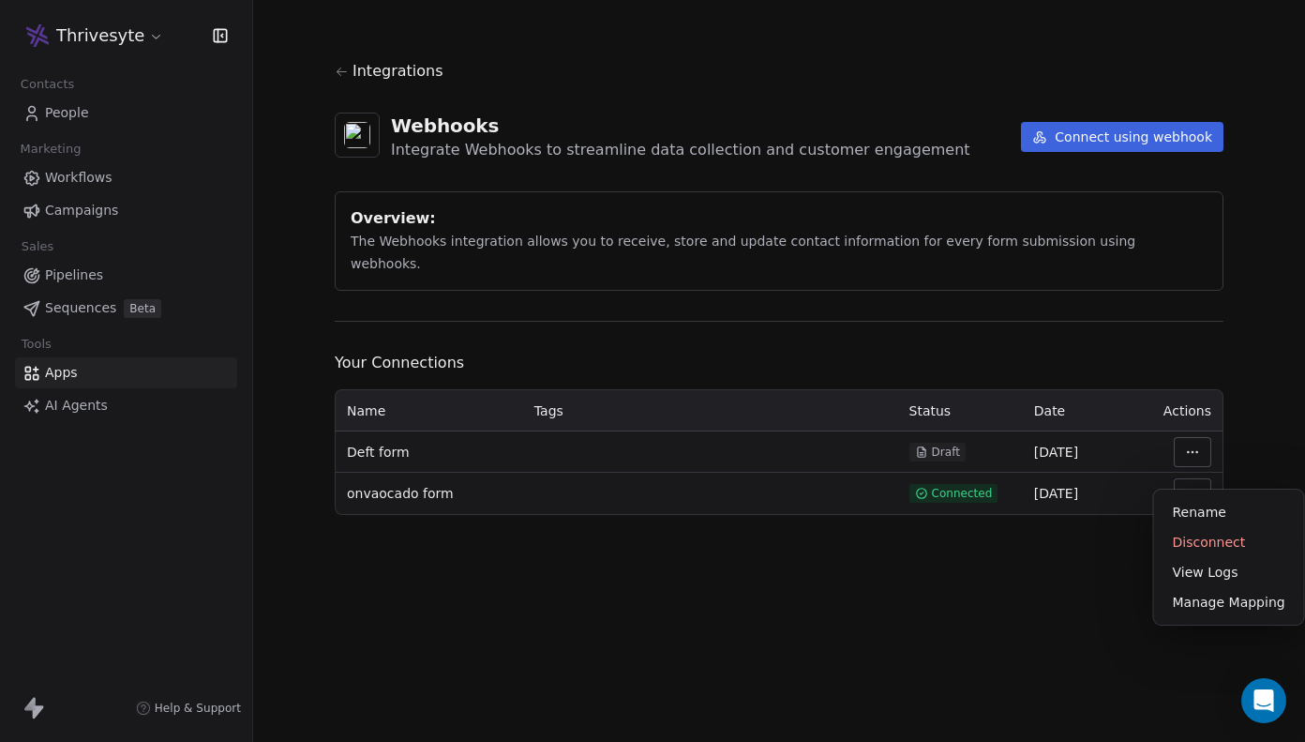
click at [1127, 602] on html "Thrivesyte Contacts People Marketing Workflows Campaigns Sales Pipelines Sequen…" at bounding box center [652, 371] width 1305 height 742
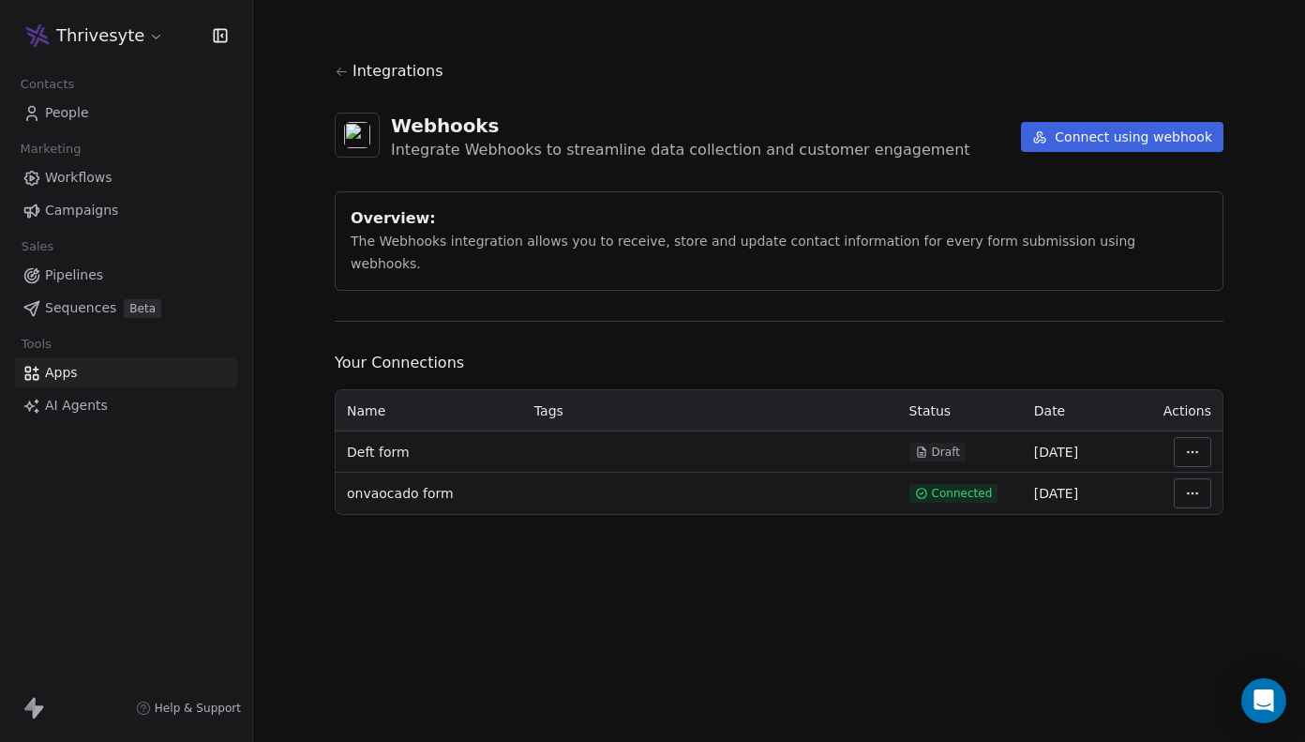
click at [1188, 428] on html "Thrivesyte Contacts People Marketing Workflows Campaigns Sales Pipelines Sequen…" at bounding box center [652, 371] width 1305 height 742
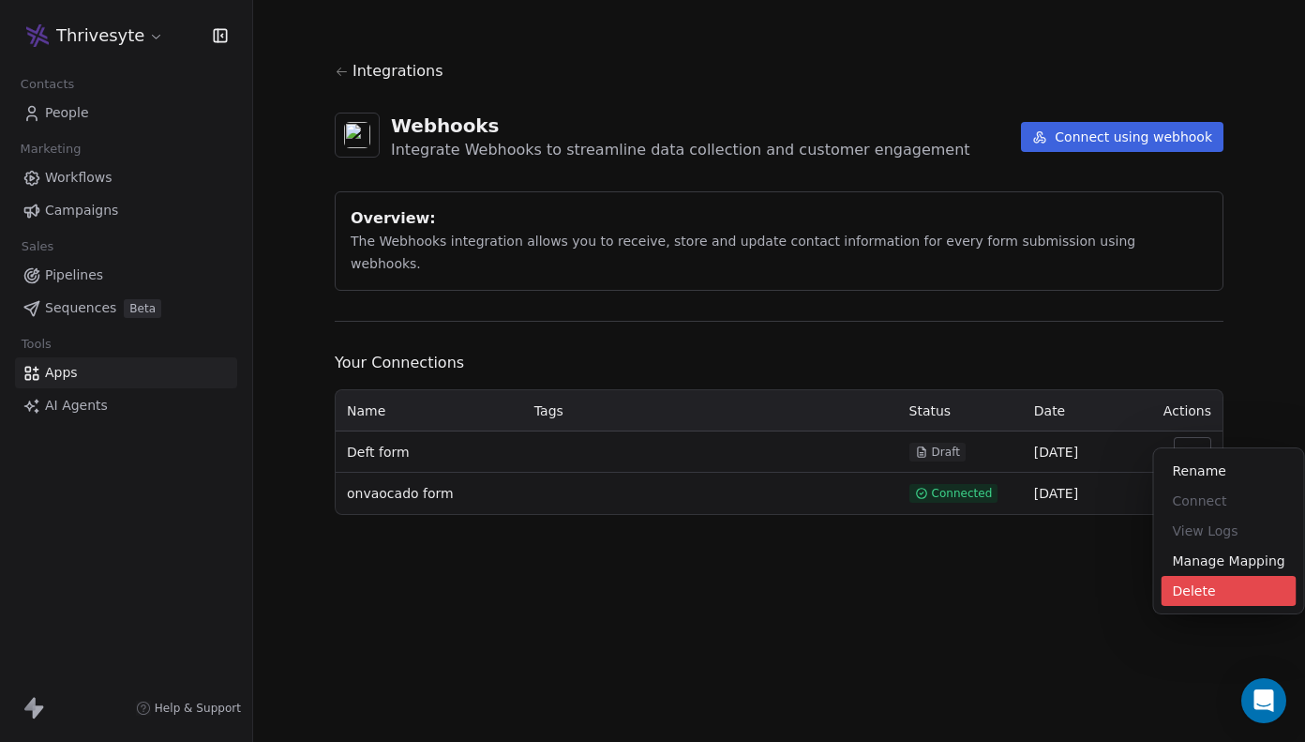
click at [1180, 584] on div "Delete" at bounding box center [1229, 591] width 135 height 30
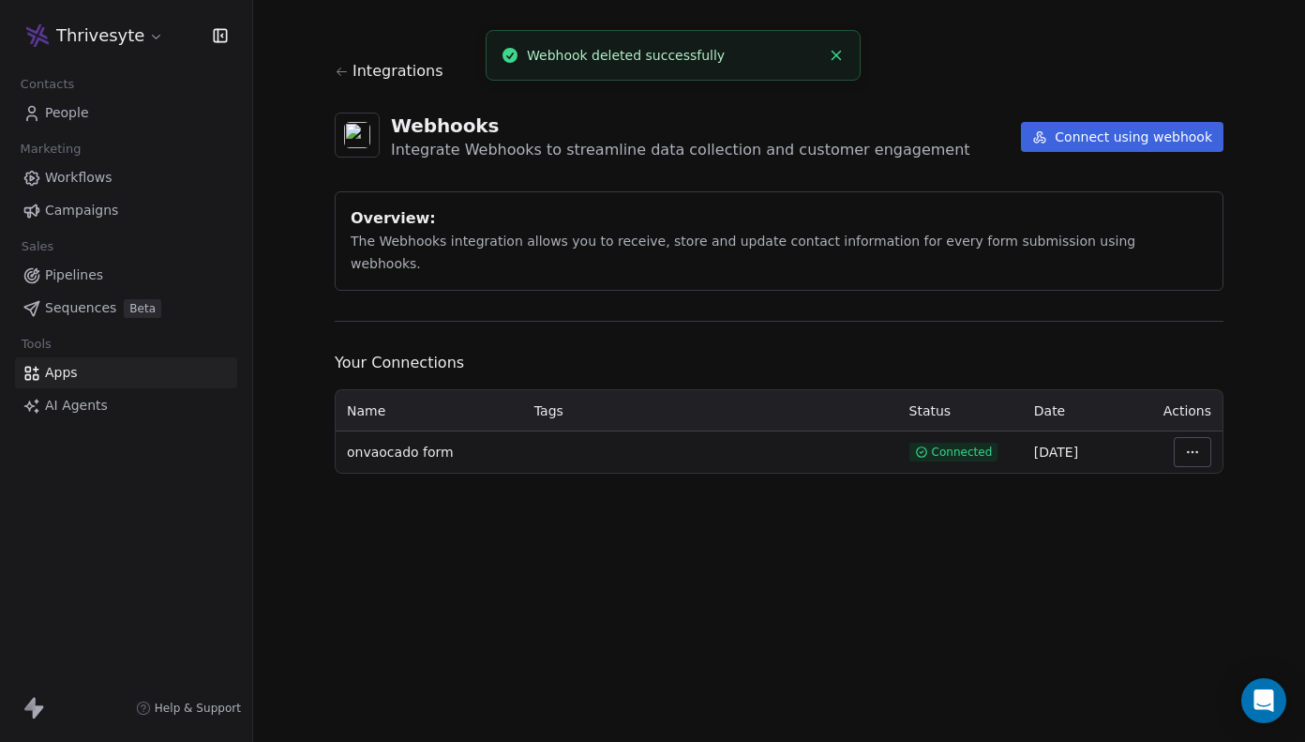
click at [1075, 150] on button "Connect using webhook" at bounding box center [1122, 137] width 203 height 30
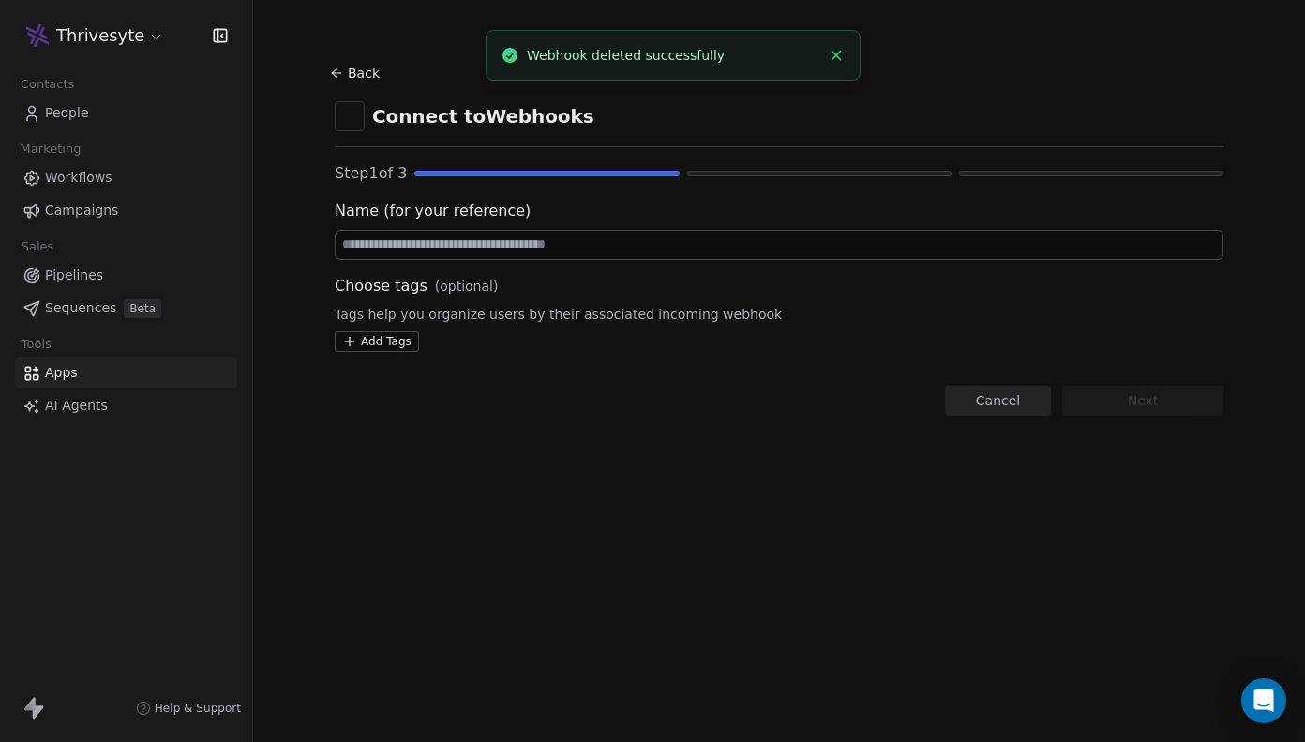
click at [611, 252] on input at bounding box center [779, 245] width 887 height 28
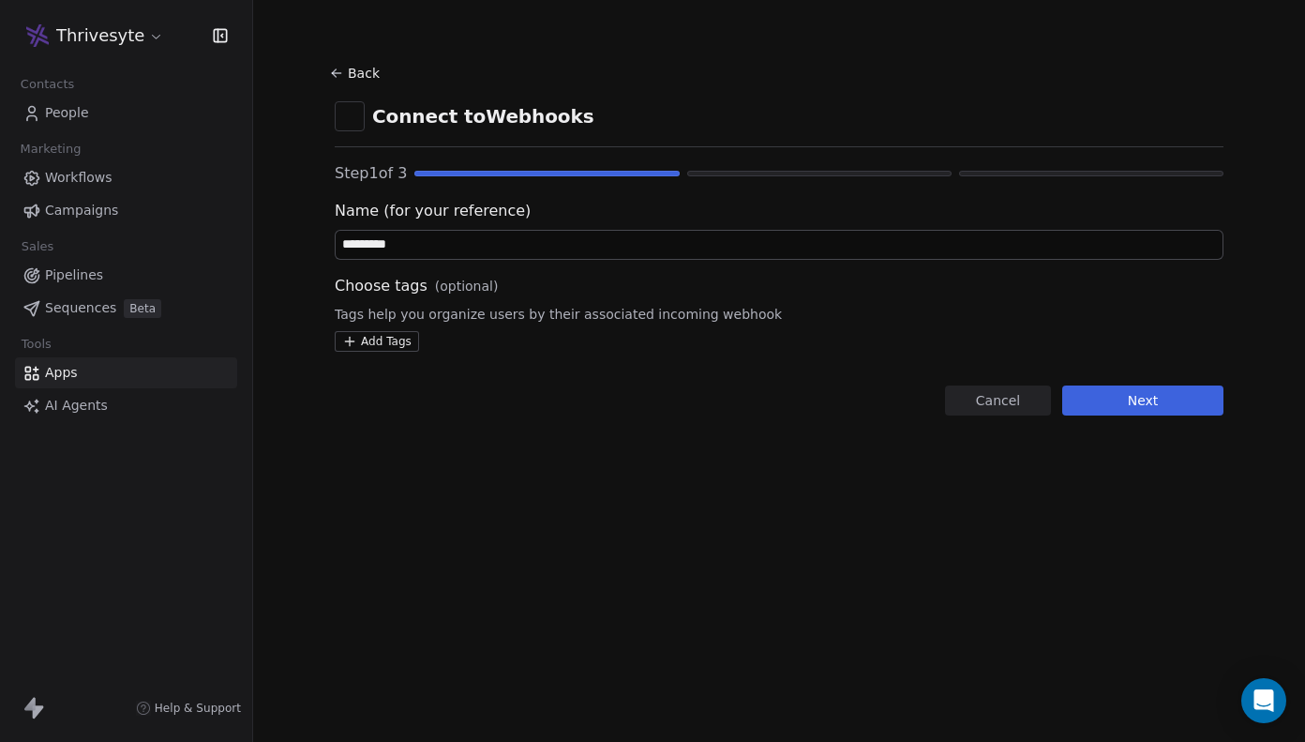
type input "*********"
click at [382, 337] on html "Thrivesyte Contacts People Marketing Workflows Campaigns Sales Pipelines Sequen…" at bounding box center [652, 371] width 1305 height 742
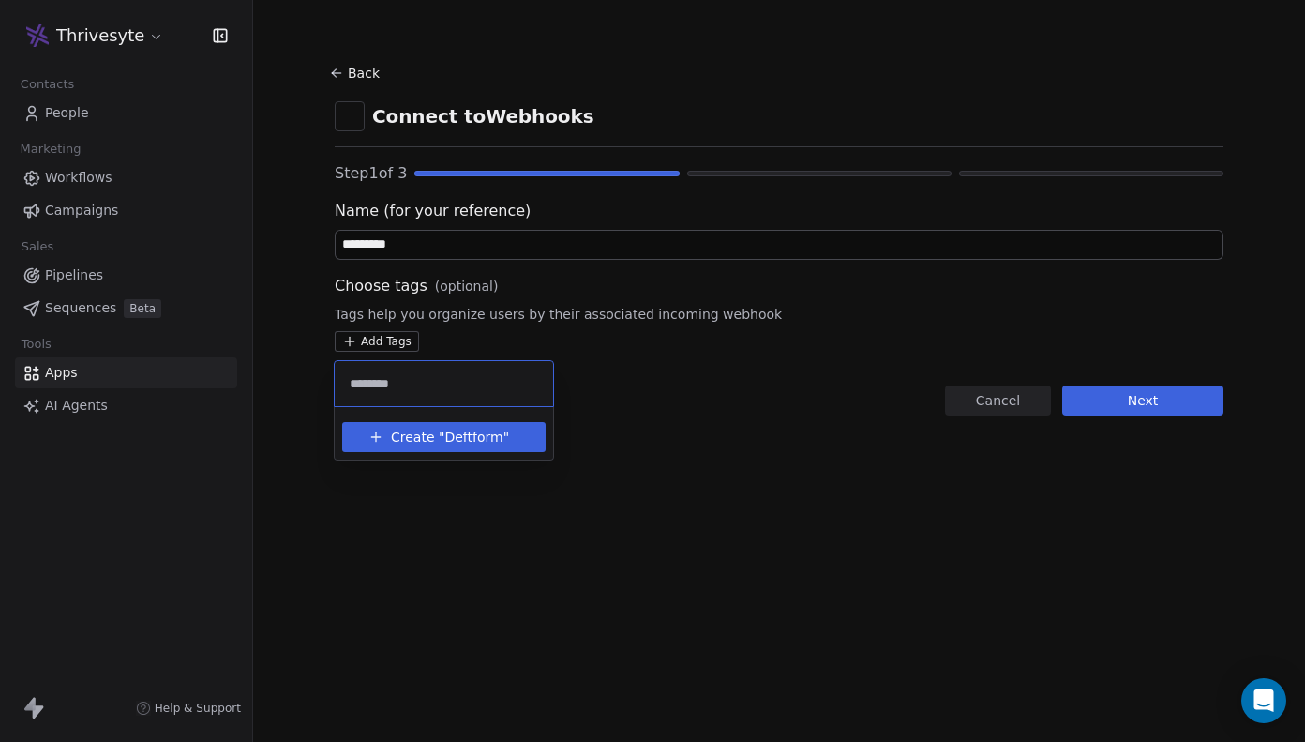
type input "********"
click at [391, 429] on span "Create "" at bounding box center [417, 438] width 53 height 20
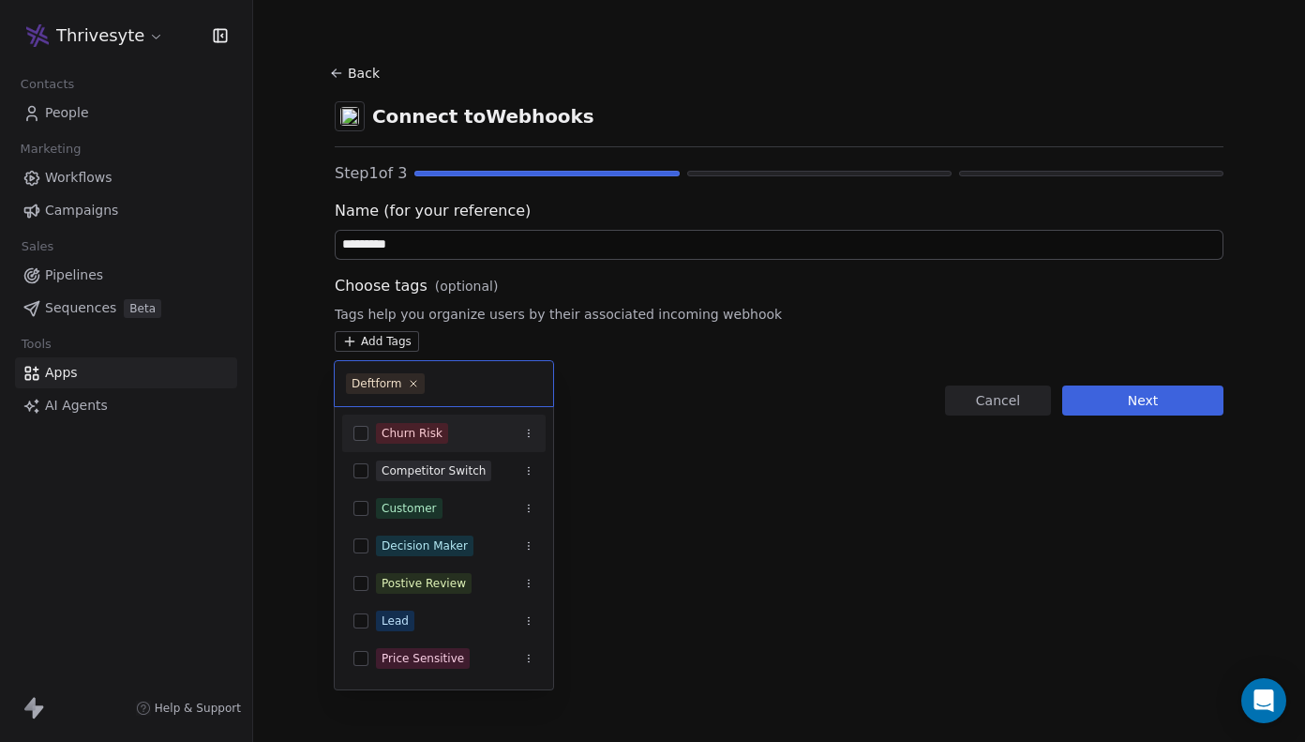
click at [1142, 398] on html "Thrivesyte Contacts People Marketing Workflows Campaigns Sales Pipelines Sequen…" at bounding box center [652, 371] width 1305 height 742
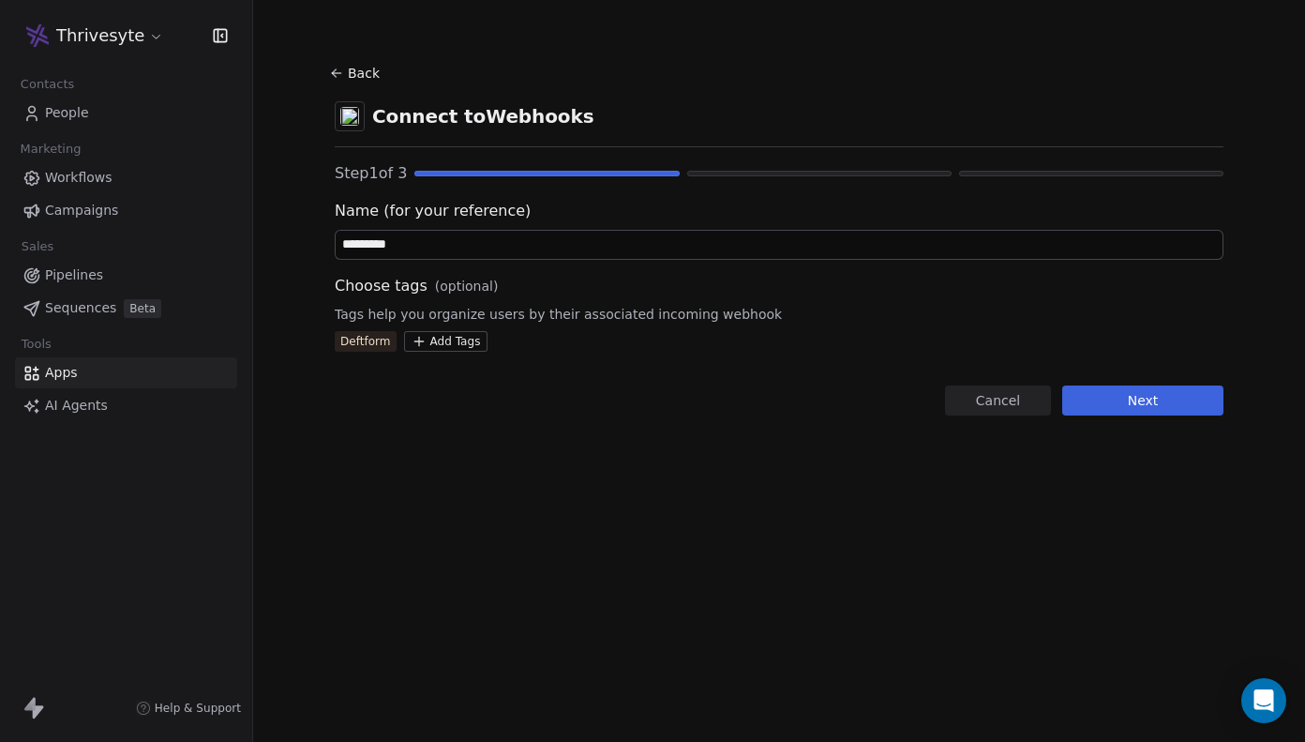
click at [1142, 398] on button "Next" at bounding box center [1142, 400] width 161 height 30
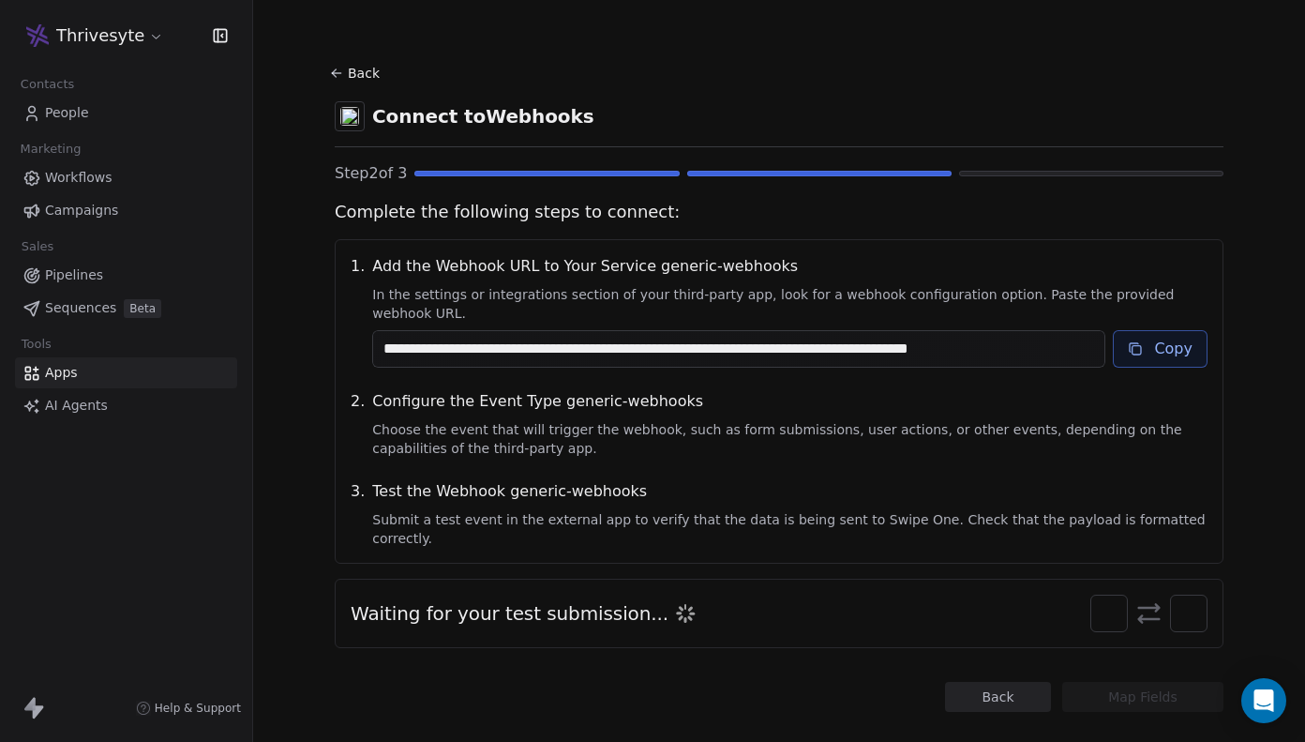
click at [1148, 339] on button "Copy" at bounding box center [1160, 349] width 95 height 38
